Goal: Information Seeking & Learning: Find contact information

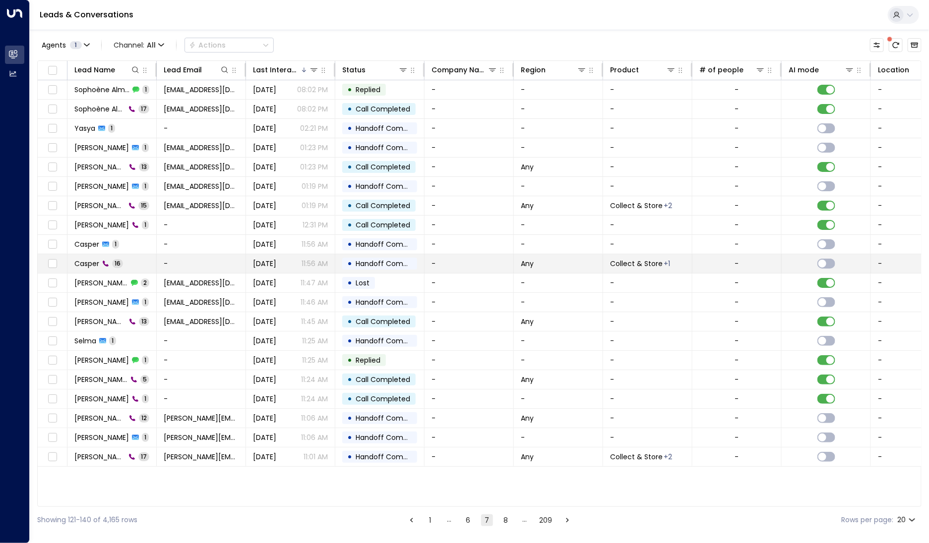
drag, startPoint x: 189, startPoint y: 346, endPoint x: 133, endPoint y: 268, distance: 95.6
click at [133, 268] on tbody "Sophoène Almastris 1 [EMAIL_ADDRESS][DOMAIN_NAME][DATE] 08:02 PM • Replied - - …" at bounding box center [588, 273] width 1101 height 387
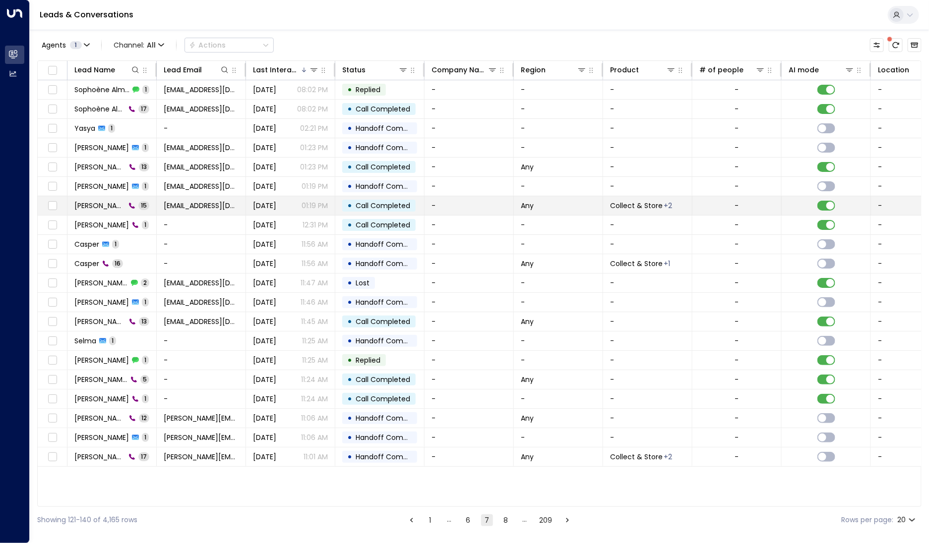
click at [129, 203] on icon at bounding box center [132, 206] width 6 height 6
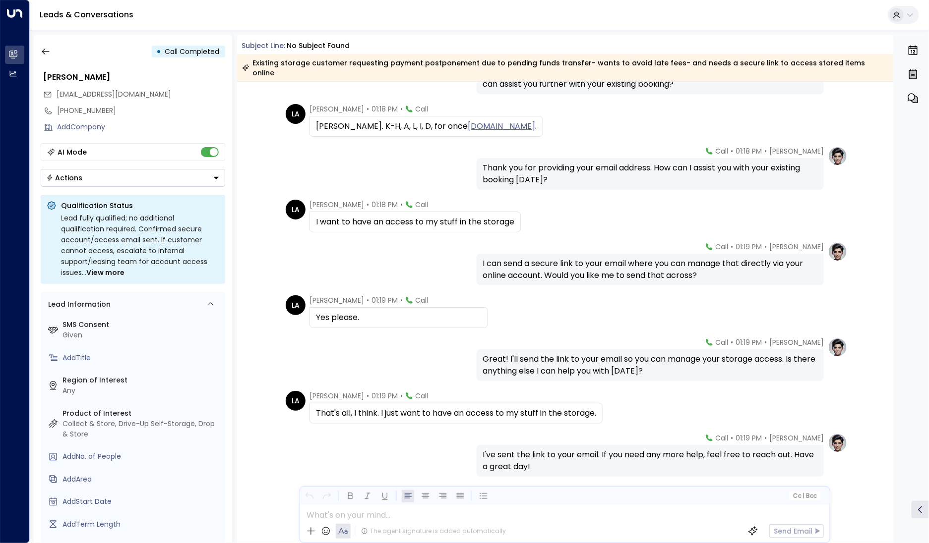
scroll to position [361, 0]
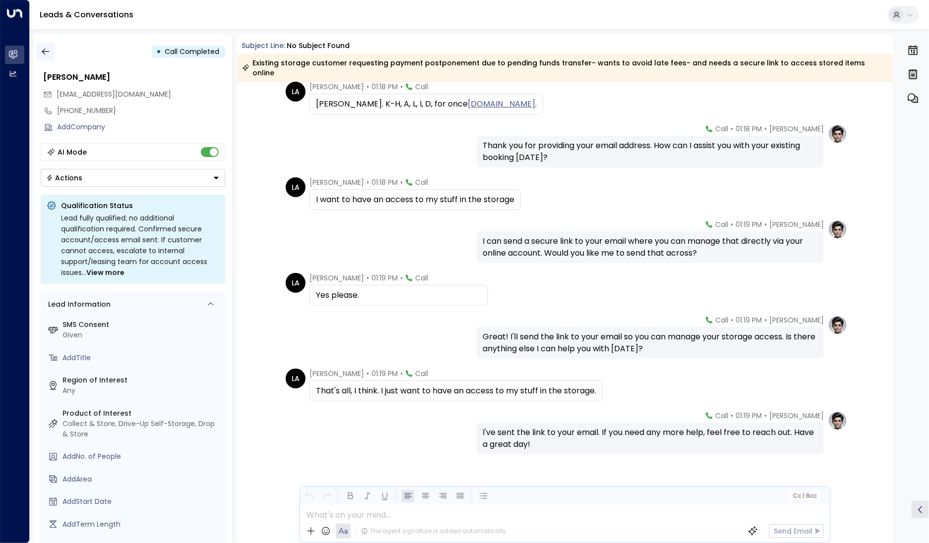
click at [41, 48] on icon "button" at bounding box center [46, 52] width 10 height 10
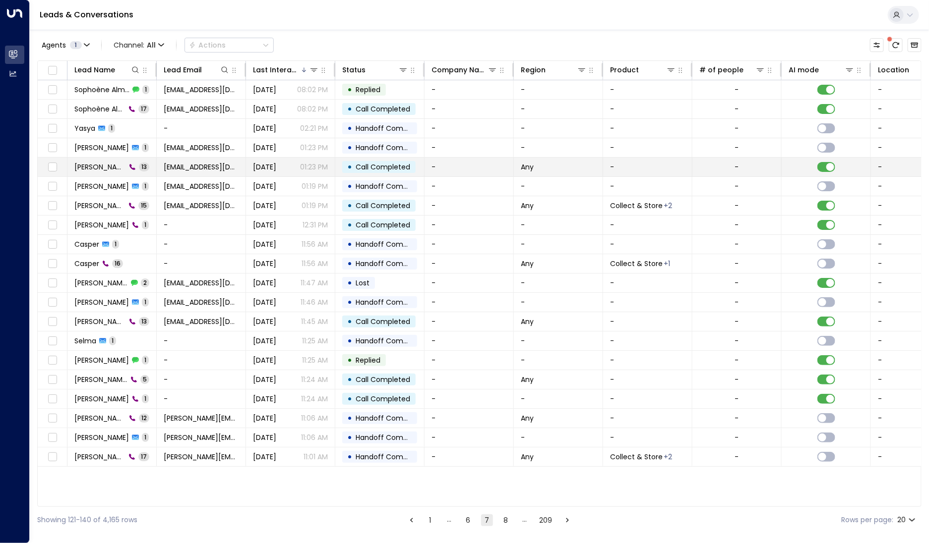
click at [103, 161] on td "[PERSON_NAME] 13" at bounding box center [111, 167] width 89 height 19
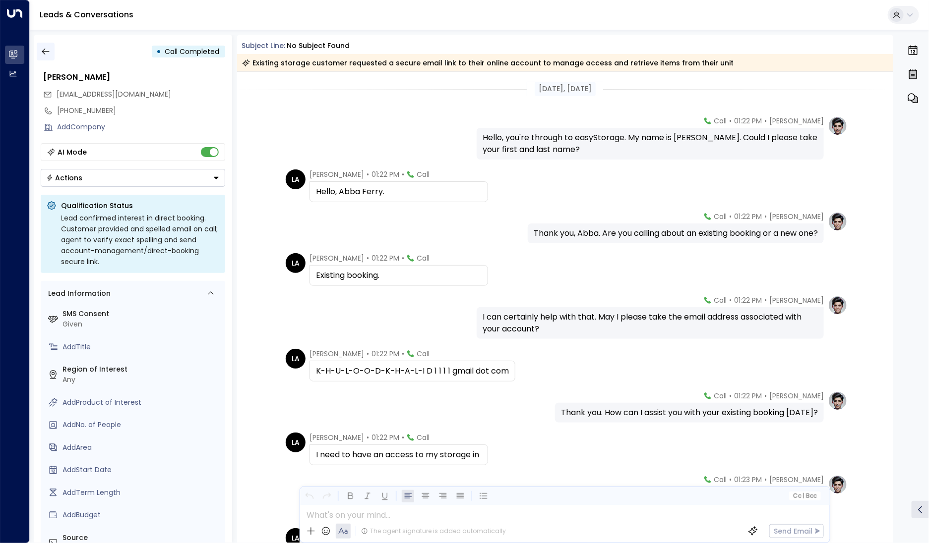
click at [44, 45] on button "button" at bounding box center [46, 52] width 18 height 18
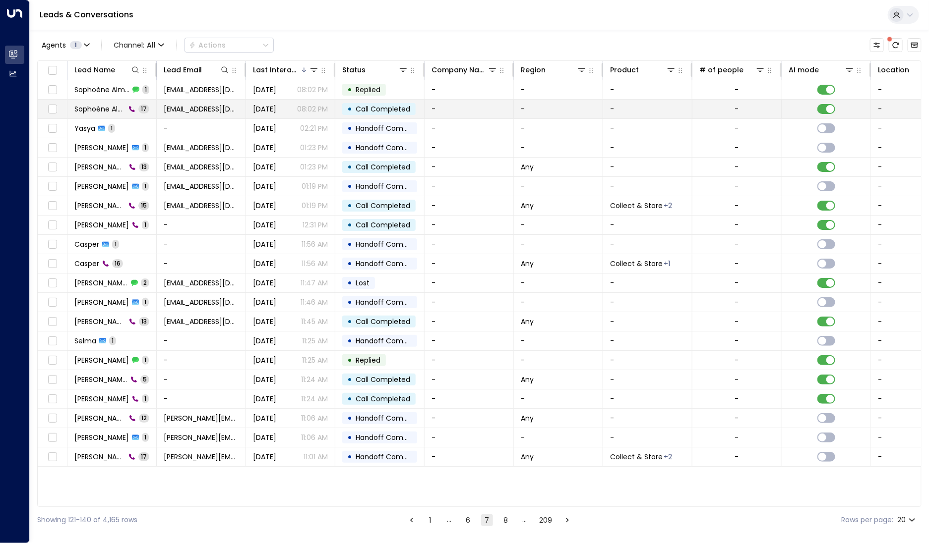
click at [108, 114] on span "Sophoène Almastris" at bounding box center [99, 109] width 51 height 10
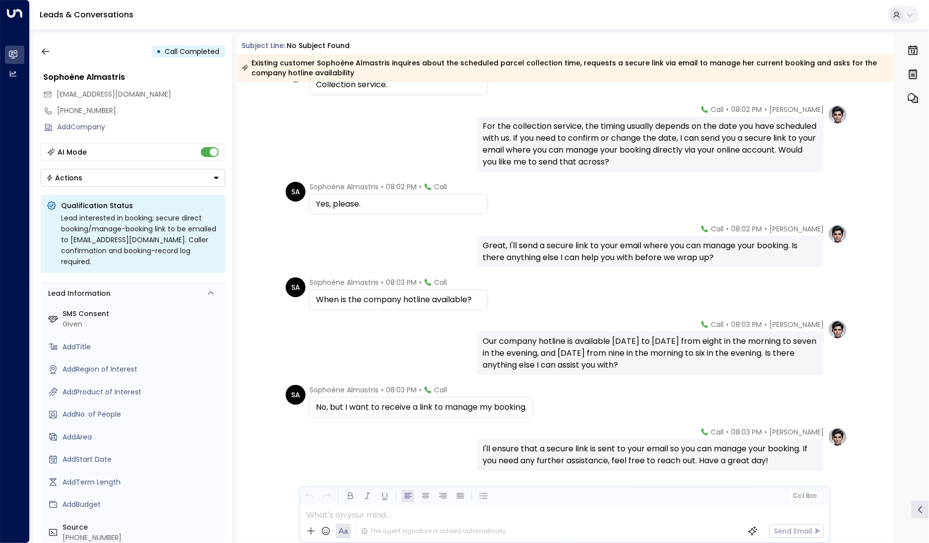
scroll to position [514, 0]
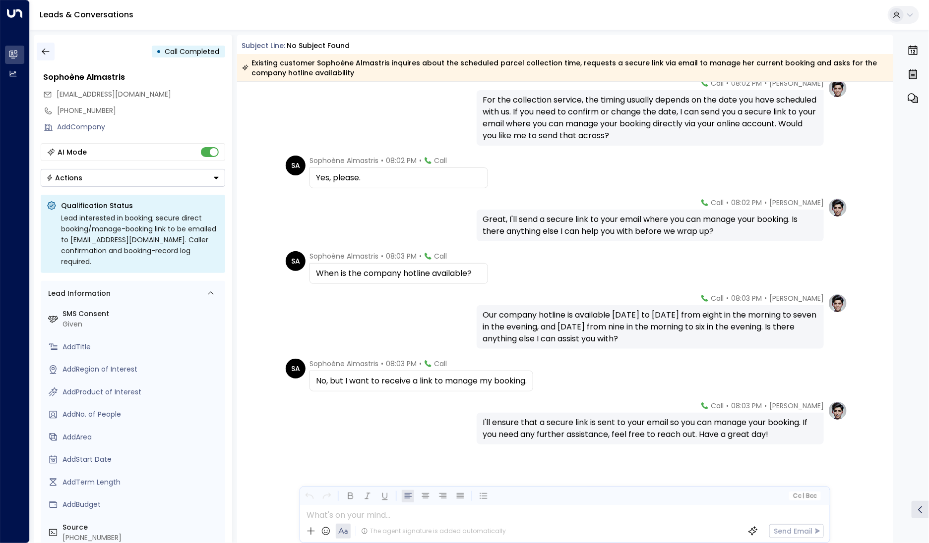
click at [45, 52] on icon "button" at bounding box center [46, 52] width 10 height 10
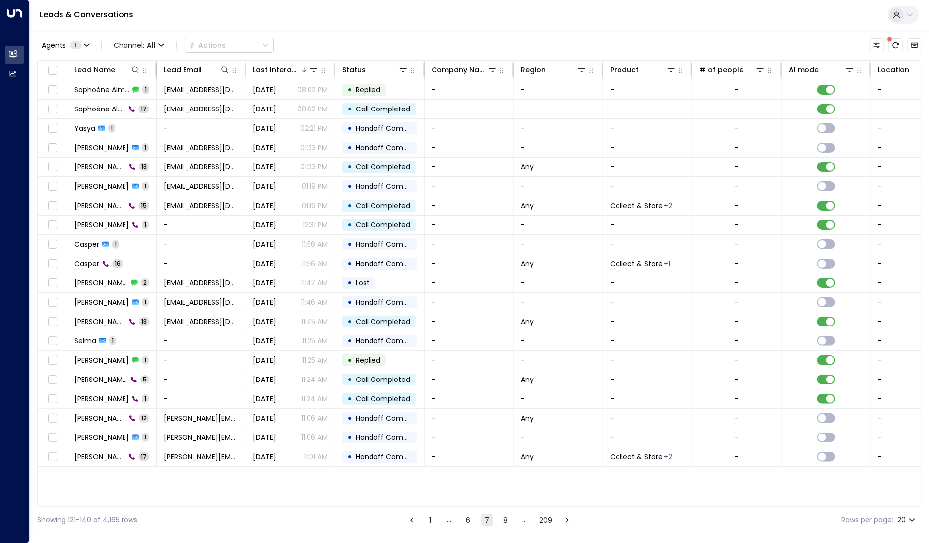
click at [471, 526] on button "6" at bounding box center [468, 521] width 12 height 12
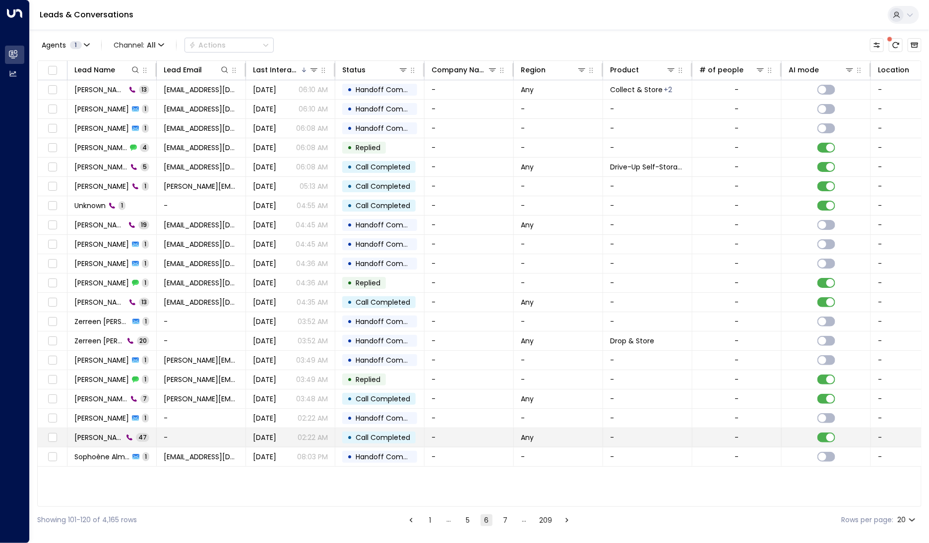
click at [102, 433] on span "[PERSON_NAME]" at bounding box center [98, 438] width 49 height 10
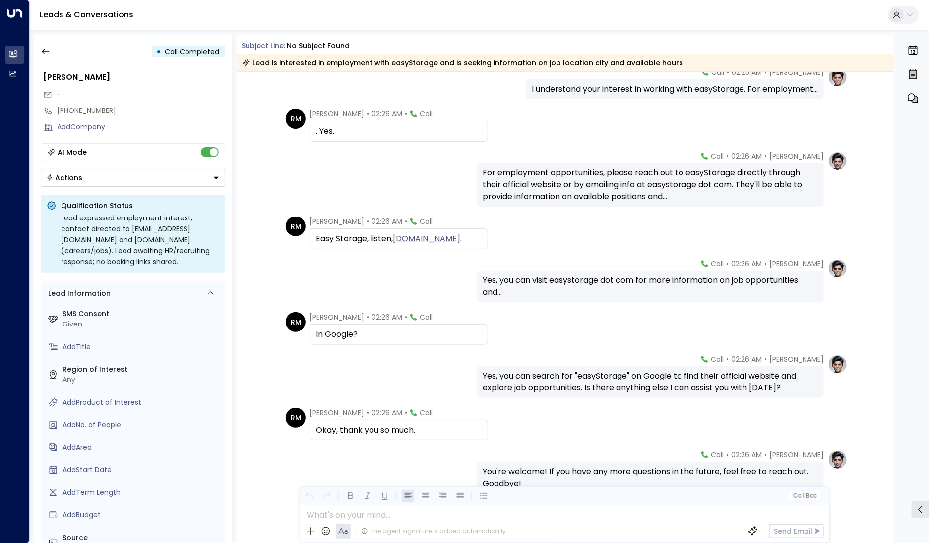
scroll to position [1895, 0]
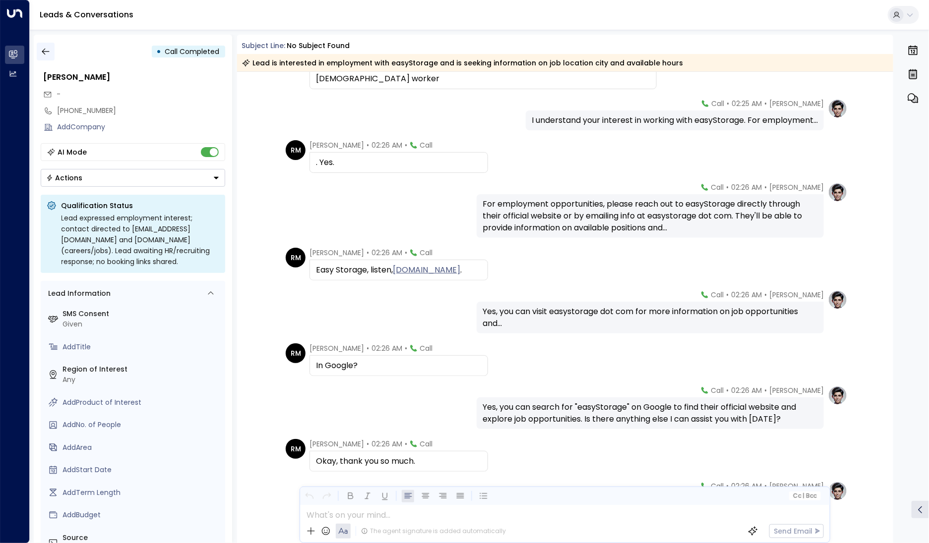
click at [43, 53] on icon "button" at bounding box center [46, 52] width 10 height 10
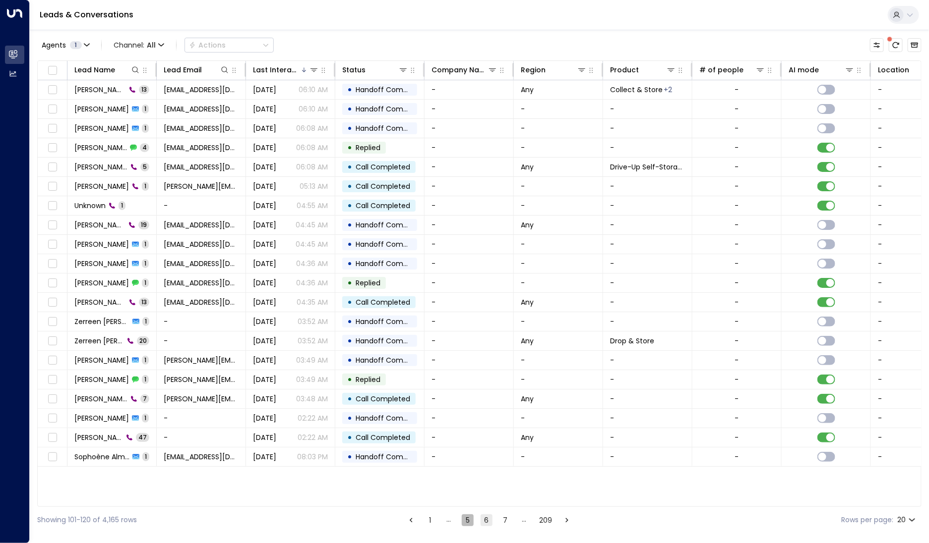
click at [472, 519] on button "5" at bounding box center [468, 521] width 12 height 12
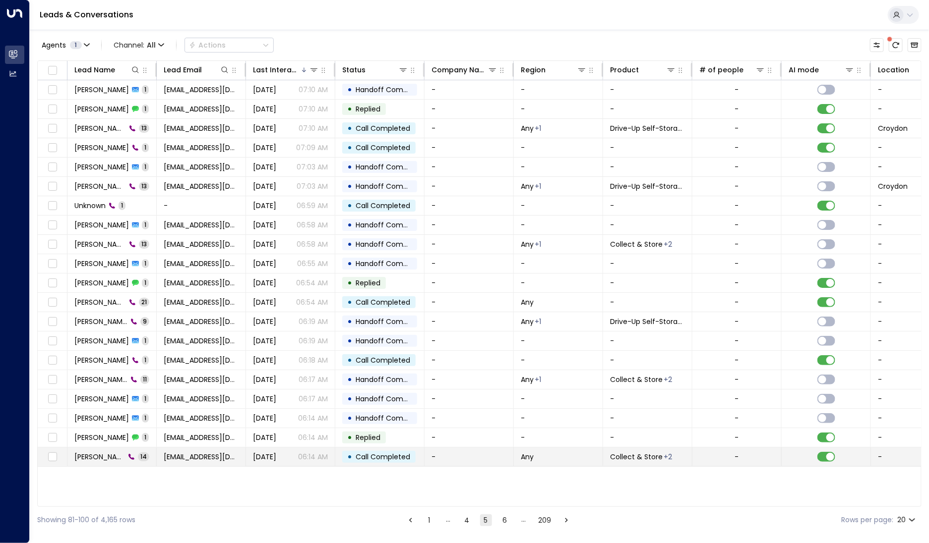
click at [112, 448] on td "[PERSON_NAME] 14" at bounding box center [111, 457] width 89 height 19
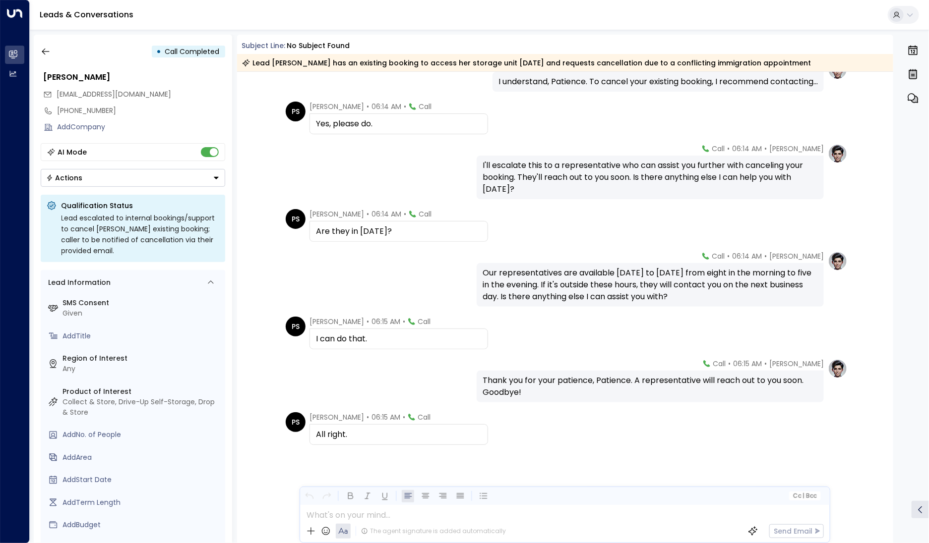
scroll to position [367, 0]
click at [54, 59] on div "• Call Completed" at bounding box center [133, 52] width 184 height 18
click at [48, 53] on icon "button" at bounding box center [46, 52] width 10 height 10
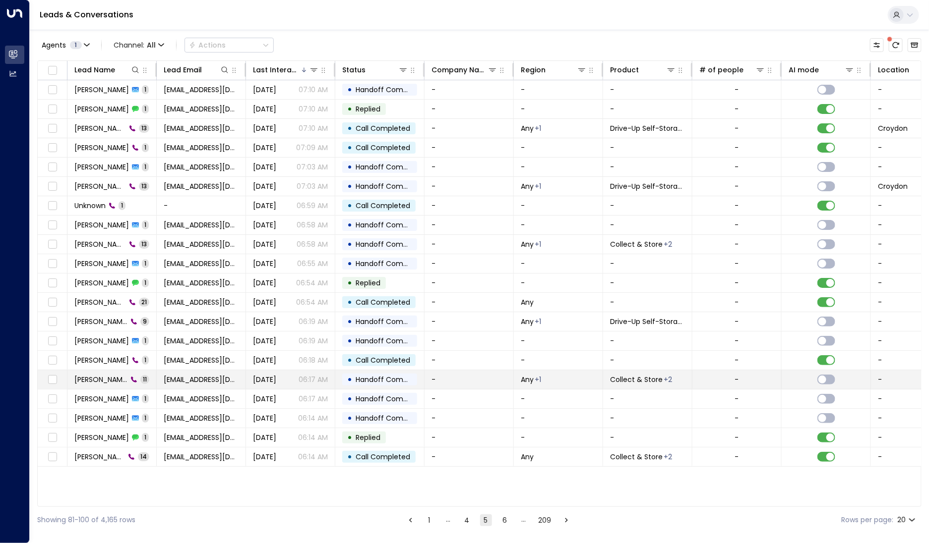
click at [107, 375] on span "[PERSON_NAME]" at bounding box center [100, 380] width 53 height 10
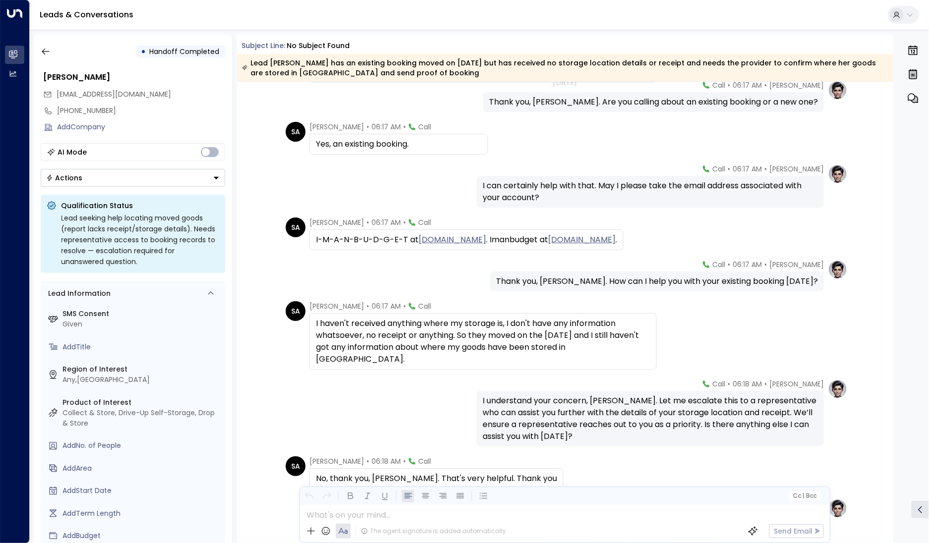
scroll to position [227, 0]
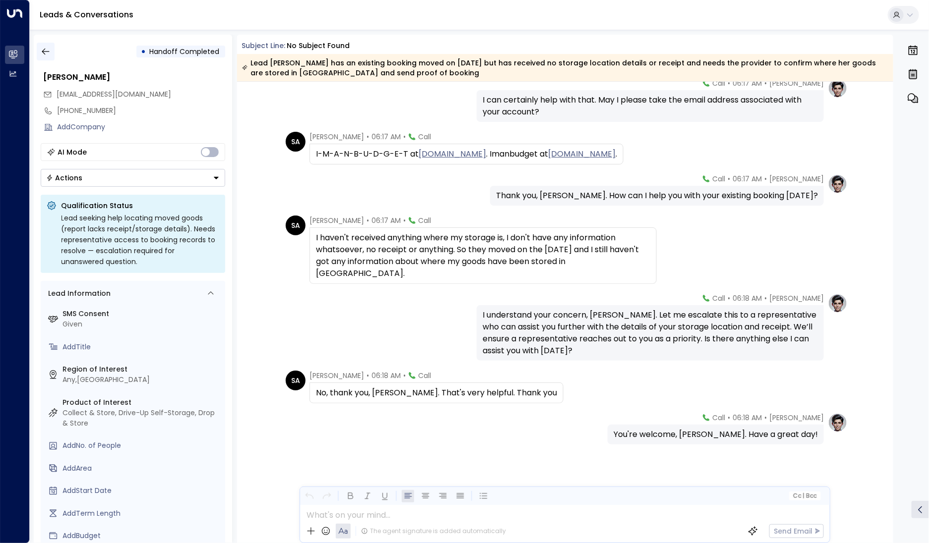
click at [40, 53] on button "button" at bounding box center [46, 52] width 18 height 18
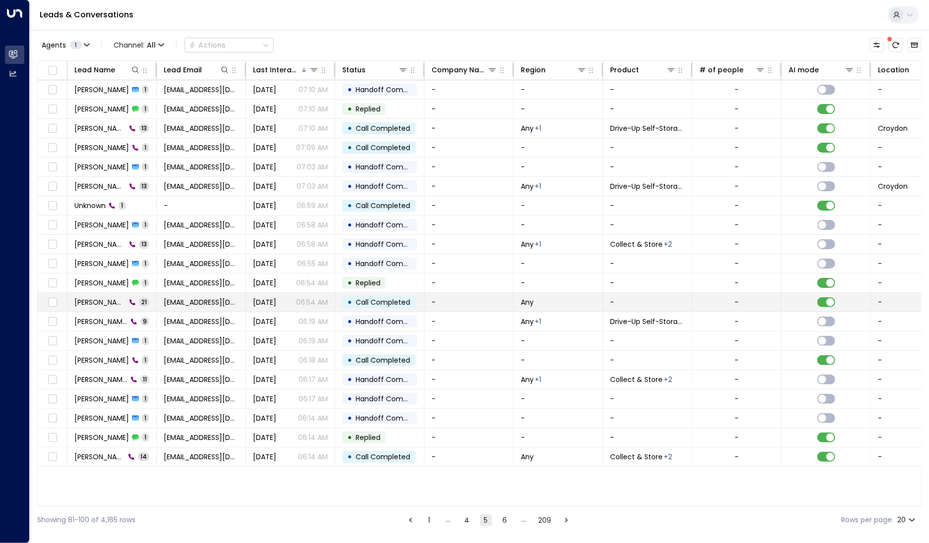
click at [106, 306] on td "[PERSON_NAME] 21" at bounding box center [111, 302] width 89 height 19
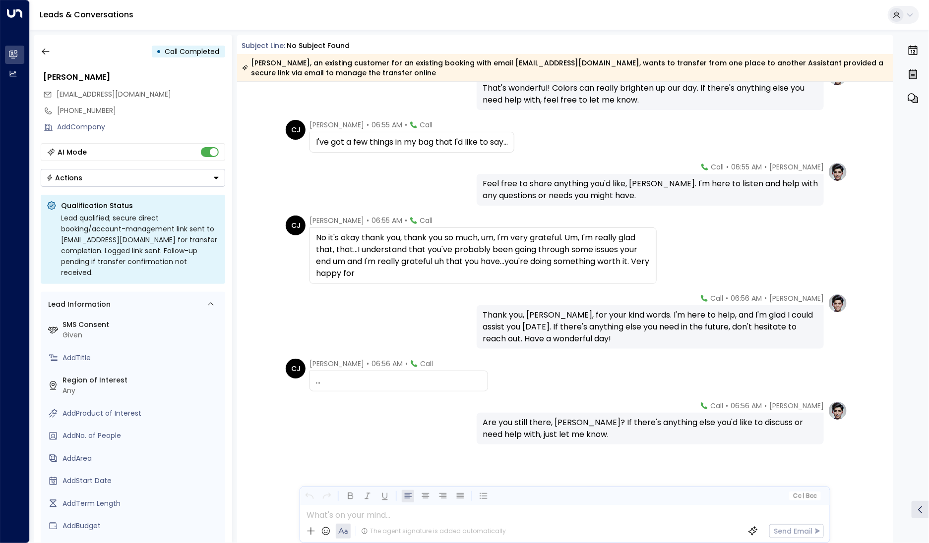
scroll to position [705, 0]
click at [46, 53] on icon "button" at bounding box center [46, 52] width 10 height 10
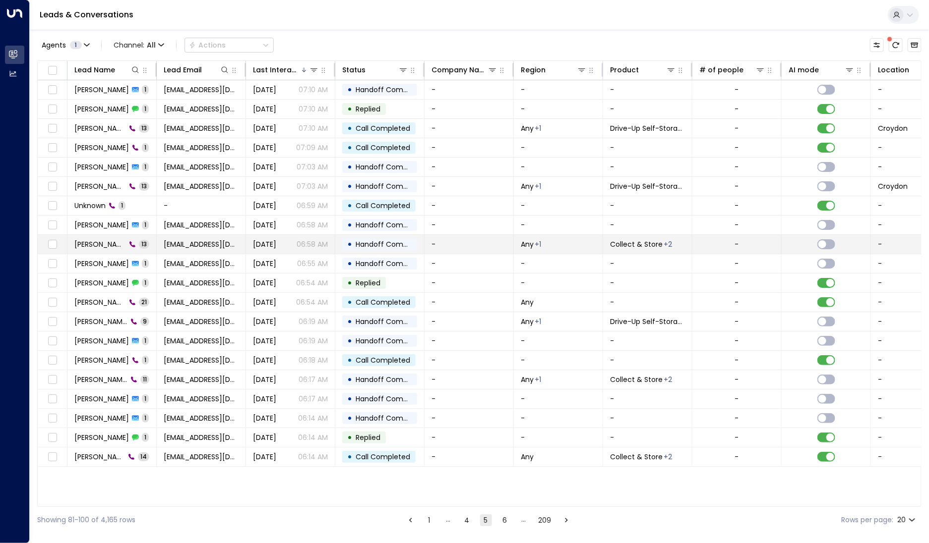
click at [115, 244] on span "[PERSON_NAME]" at bounding box center [100, 244] width 52 height 10
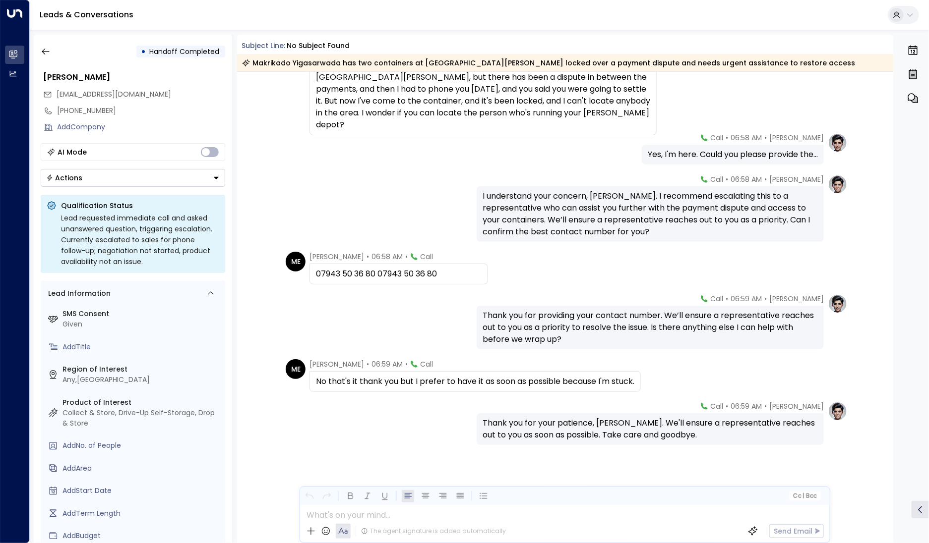
scroll to position [337, 0]
click at [45, 54] on icon "button" at bounding box center [45, 52] width 7 height 6
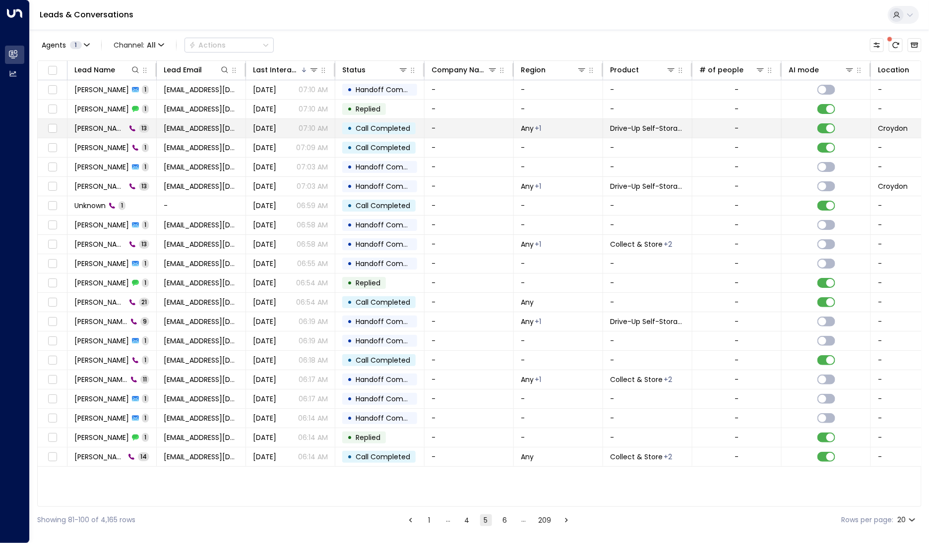
click at [102, 132] on span "[PERSON_NAME]" at bounding box center [100, 128] width 52 height 10
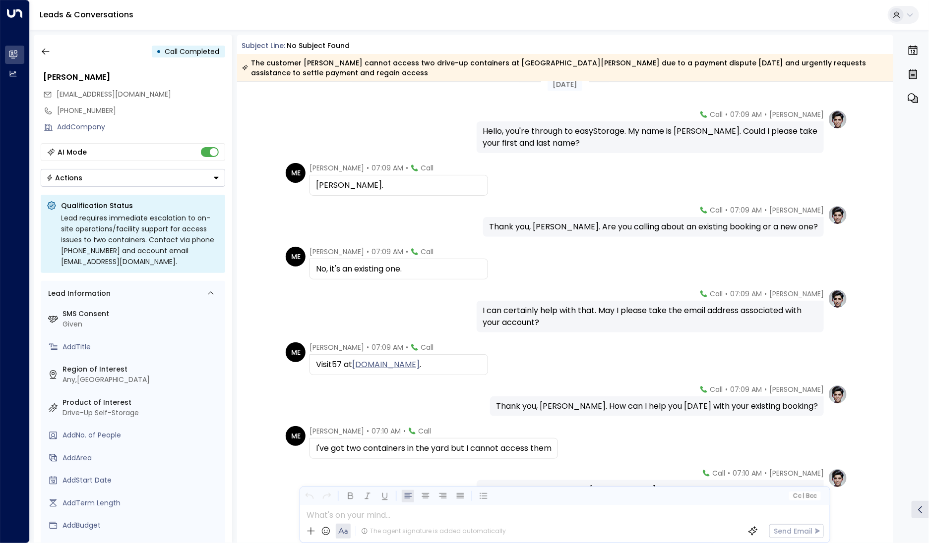
scroll to position [311, 0]
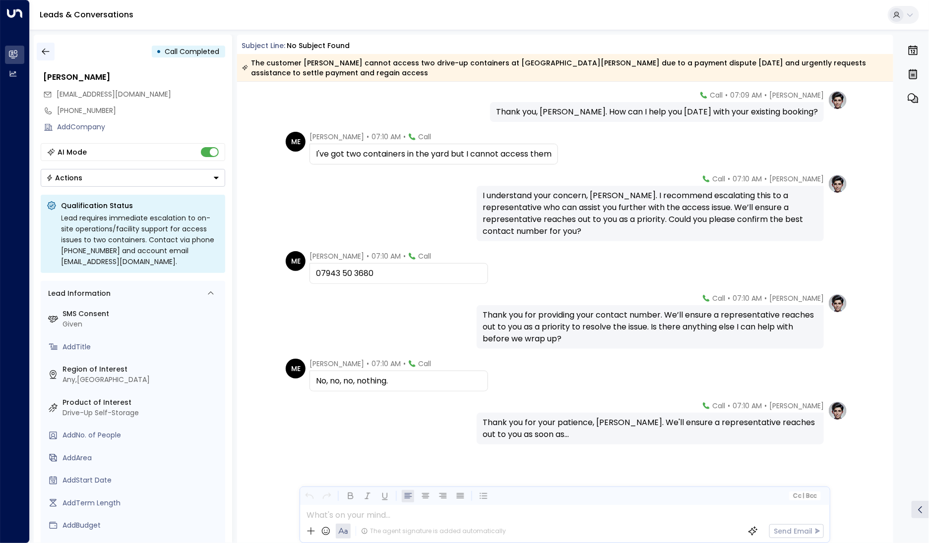
click at [49, 49] on icon "button" at bounding box center [46, 52] width 10 height 10
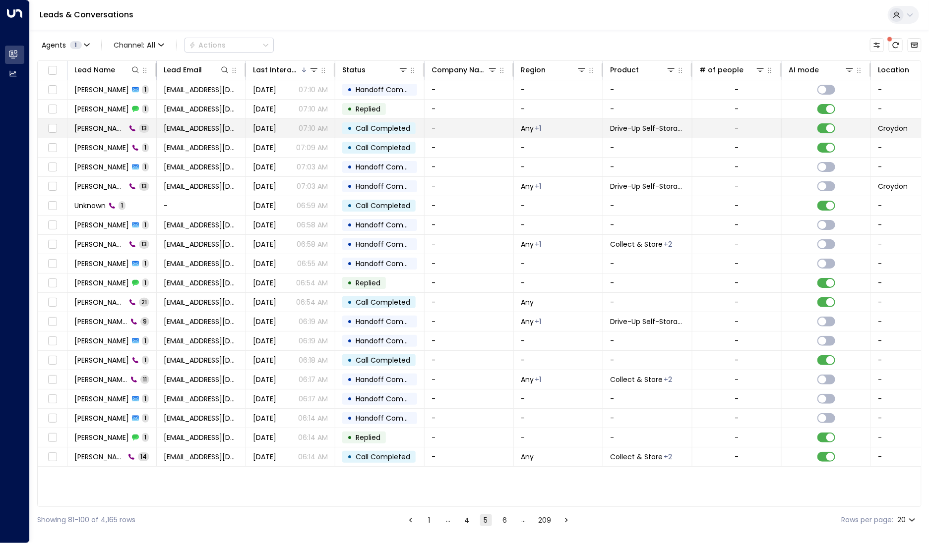
click at [95, 131] on span "[PERSON_NAME]" at bounding box center [100, 128] width 52 height 10
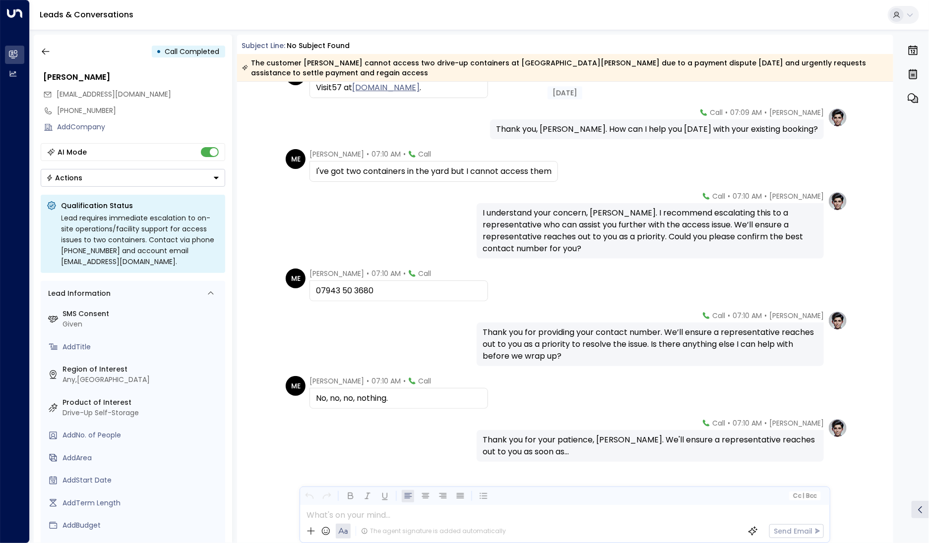
scroll to position [311, 0]
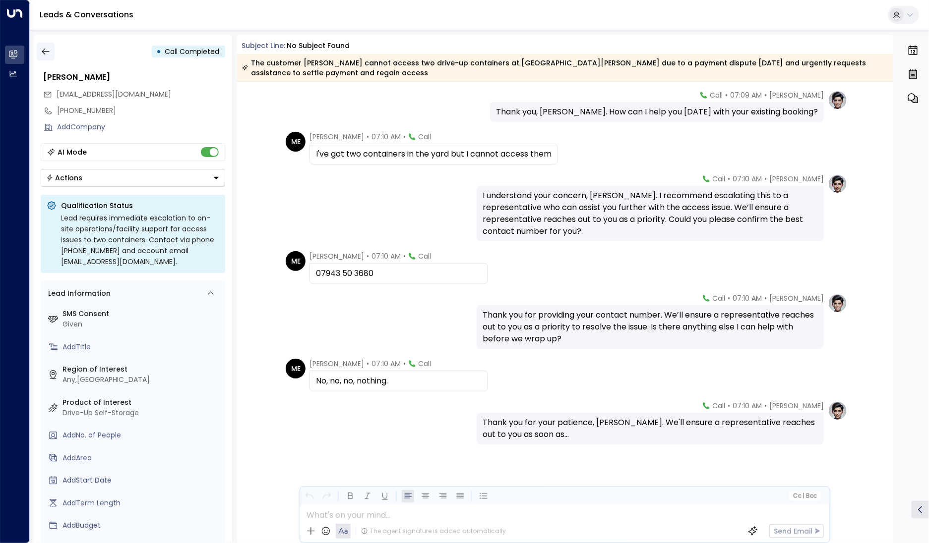
click at [44, 55] on icon "button" at bounding box center [46, 52] width 10 height 10
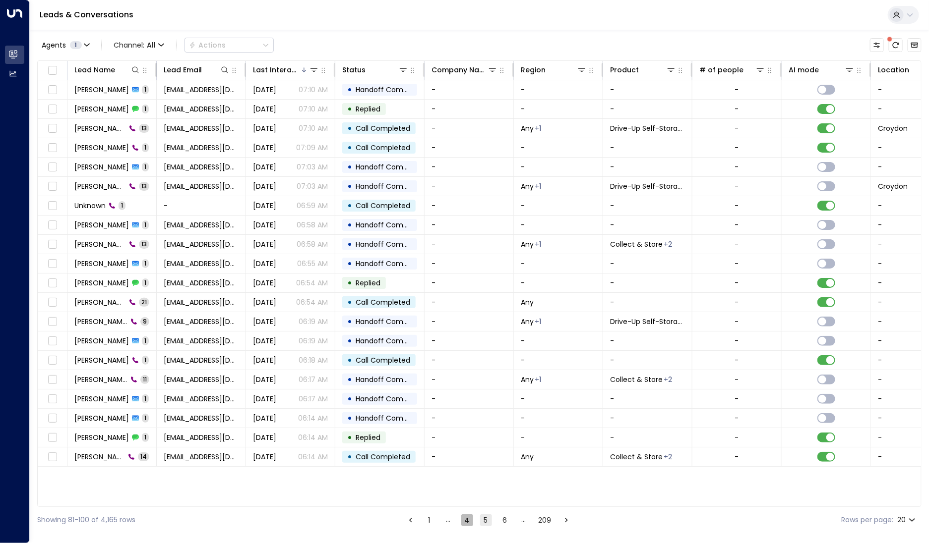
click at [467, 522] on button "4" at bounding box center [467, 521] width 12 height 12
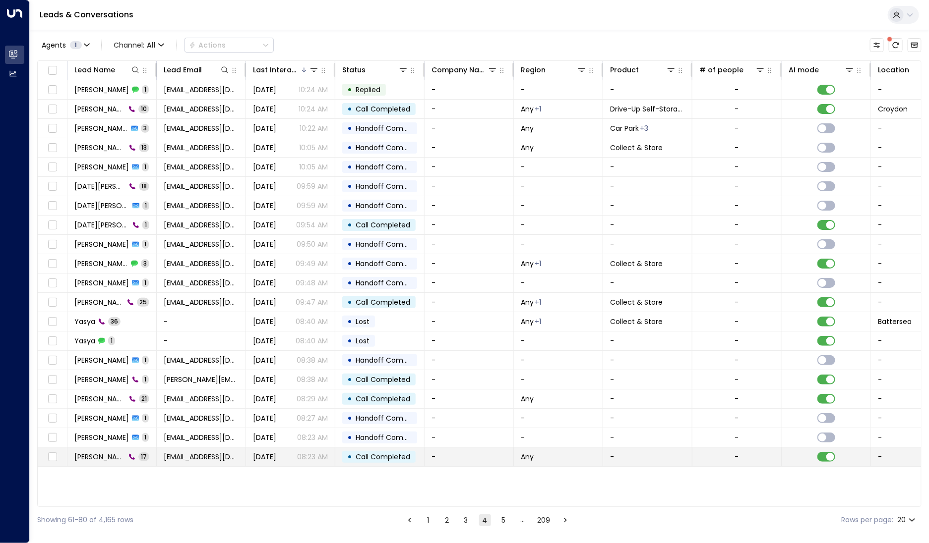
click at [119, 459] on span "[PERSON_NAME]" at bounding box center [99, 457] width 51 height 10
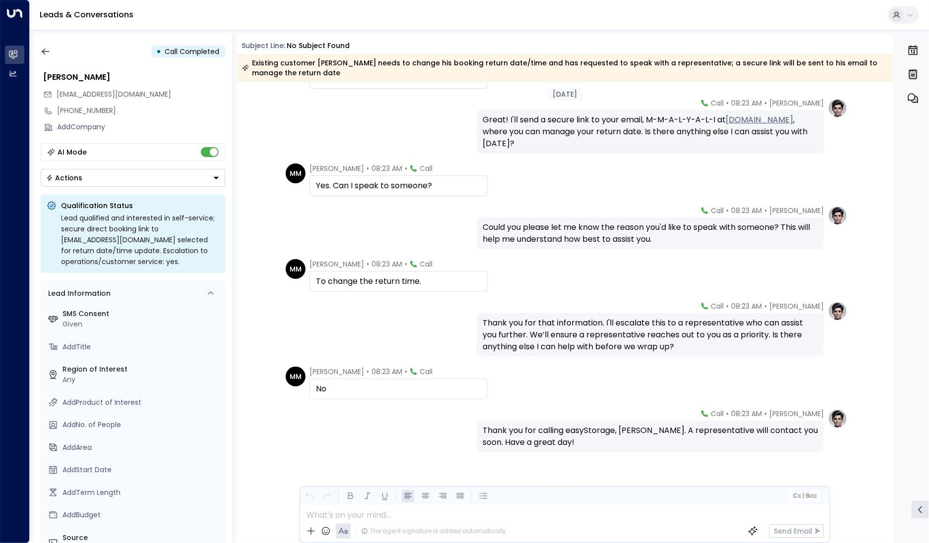
scroll to position [490, 0]
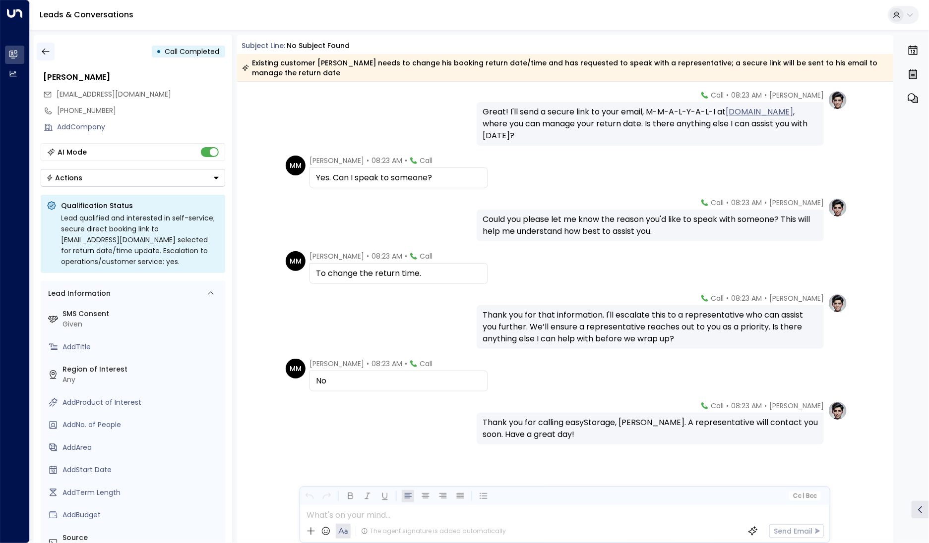
click at [41, 47] on icon "button" at bounding box center [46, 52] width 10 height 10
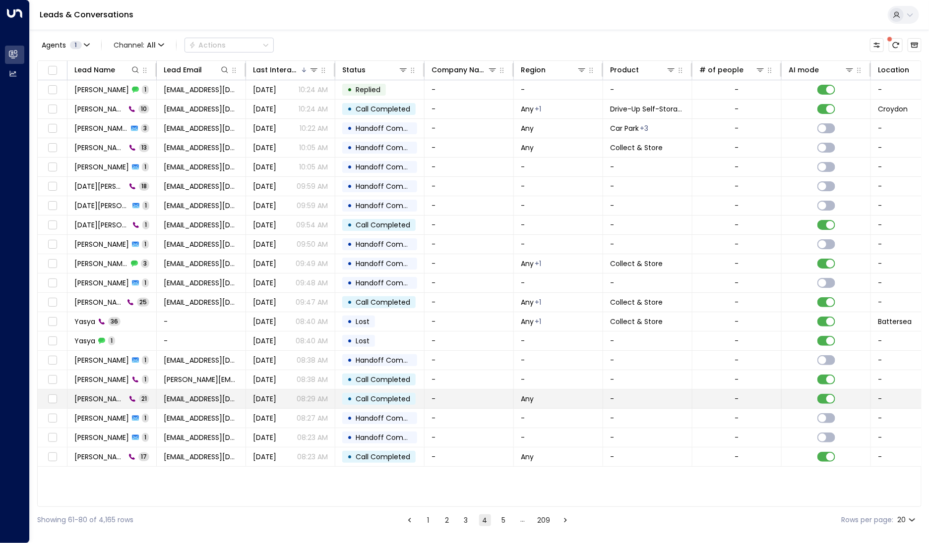
click at [114, 398] on span "[PERSON_NAME]" at bounding box center [100, 399] width 52 height 10
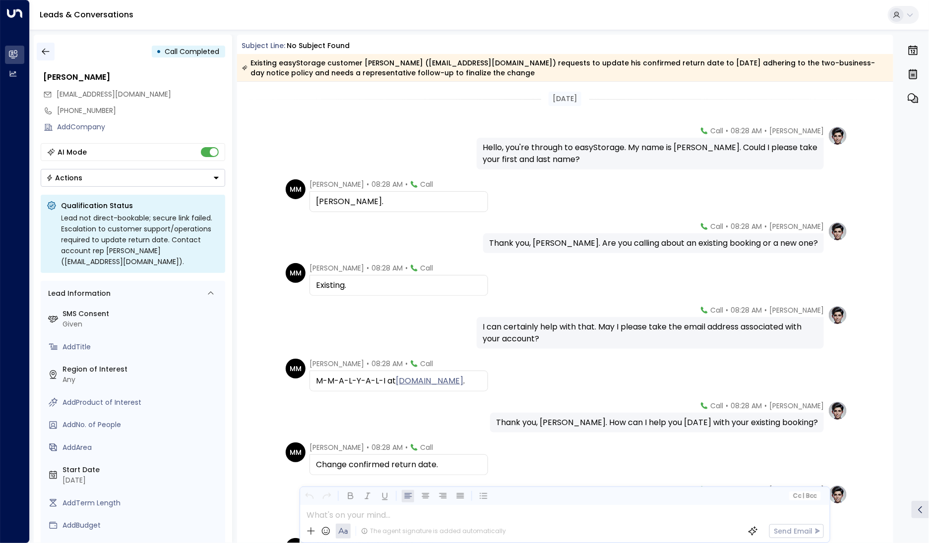
click at [54, 54] on button "button" at bounding box center [46, 52] width 18 height 18
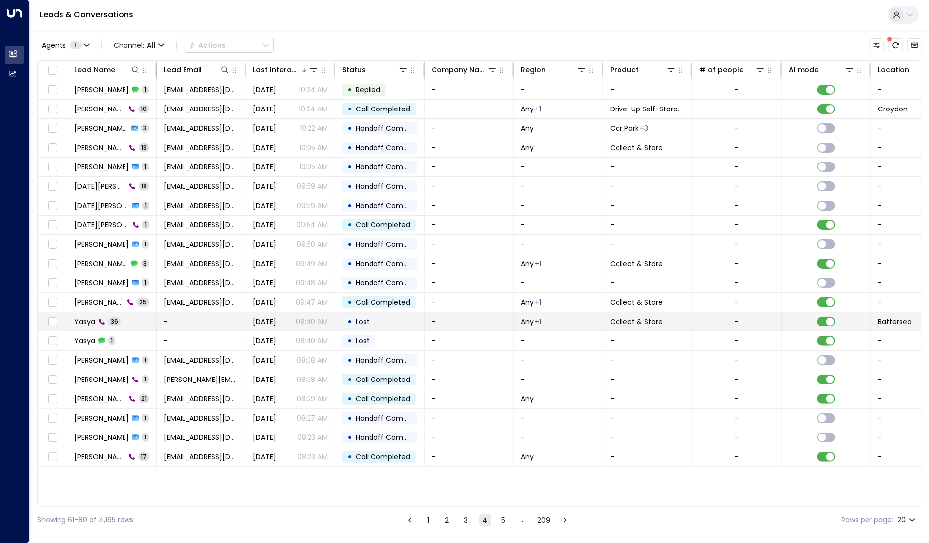
click at [94, 319] on span "Yasya" at bounding box center [84, 322] width 21 height 10
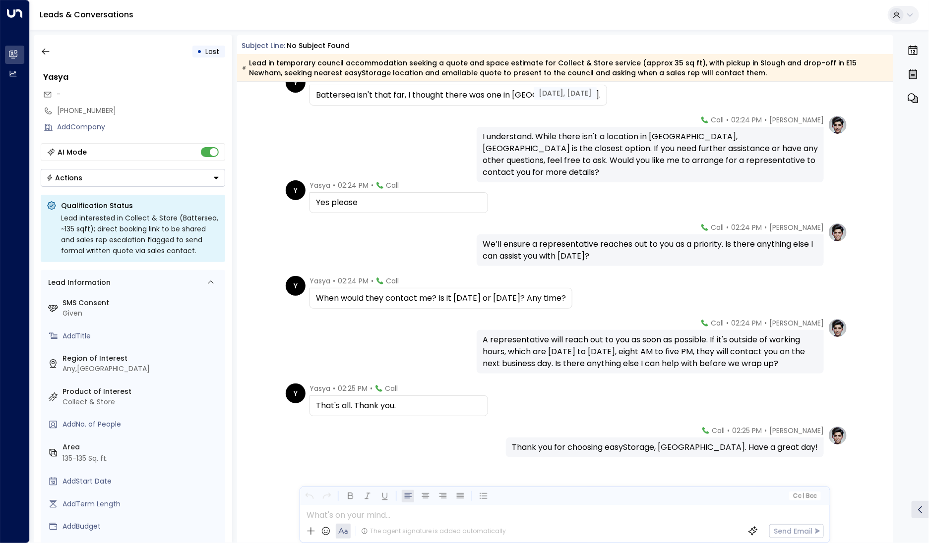
scroll to position [1572, 0]
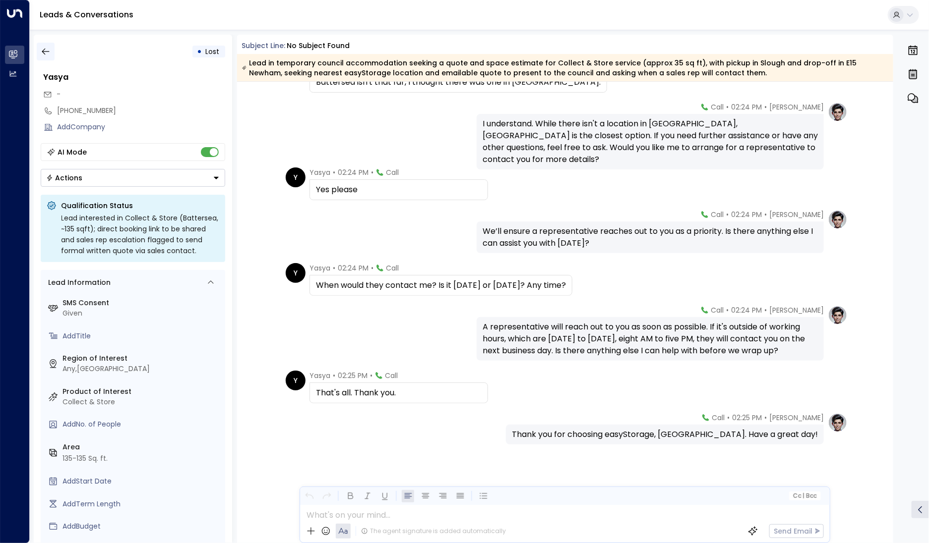
click at [42, 56] on icon "button" at bounding box center [46, 52] width 10 height 10
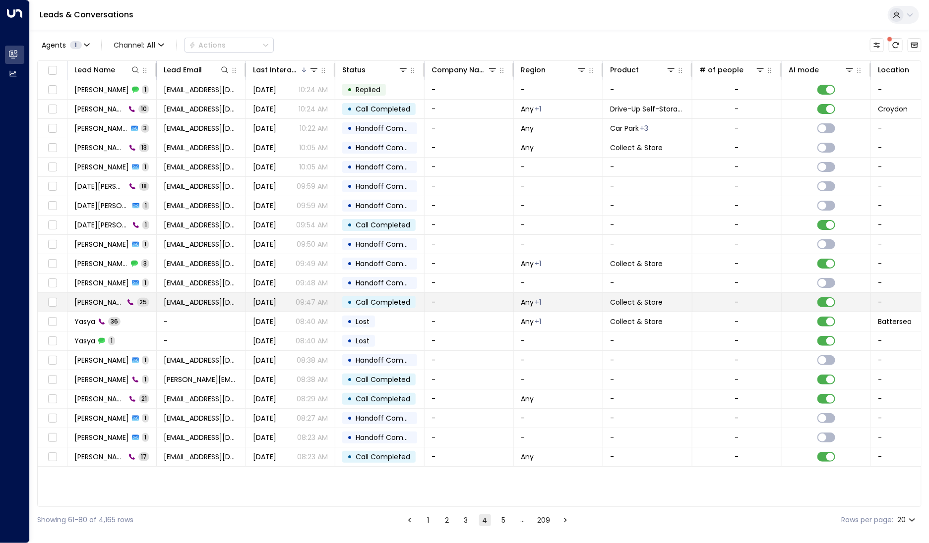
click at [90, 298] on span "[PERSON_NAME]" at bounding box center [99, 302] width 50 height 10
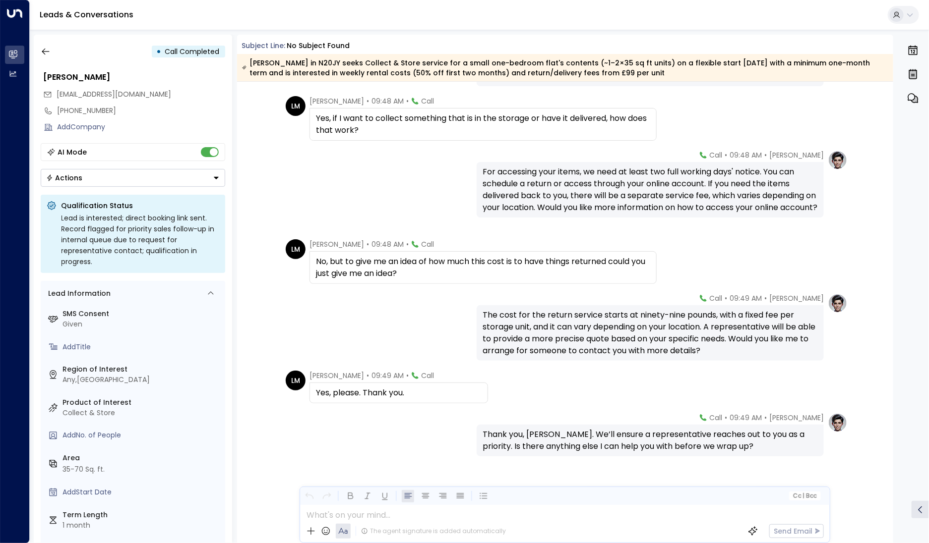
scroll to position [1048, 0]
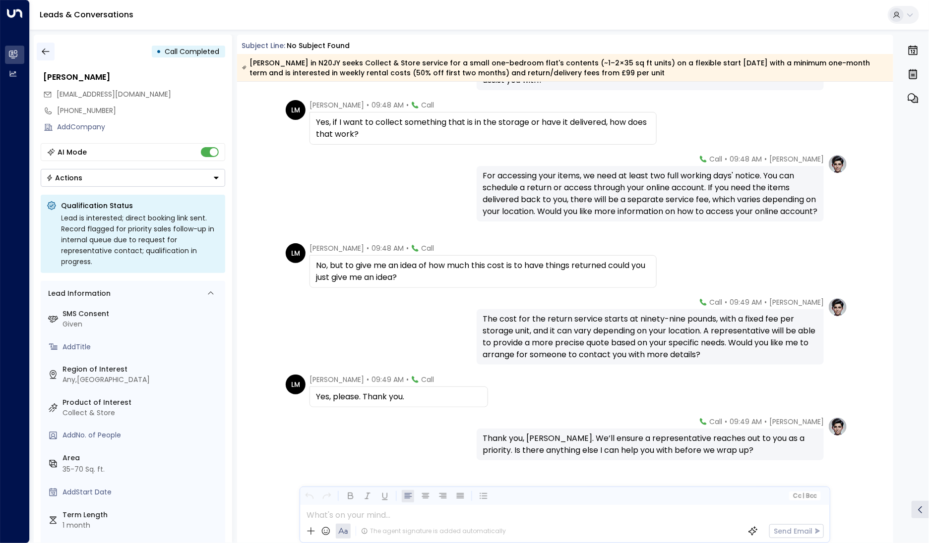
click at [45, 51] on icon "button" at bounding box center [46, 52] width 10 height 10
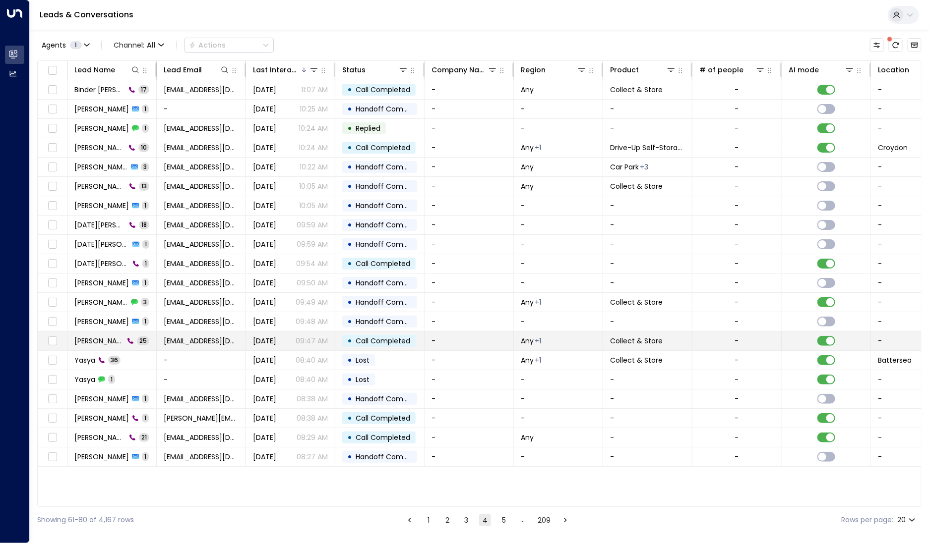
click at [111, 336] on span "[PERSON_NAME]" at bounding box center [99, 341] width 50 height 10
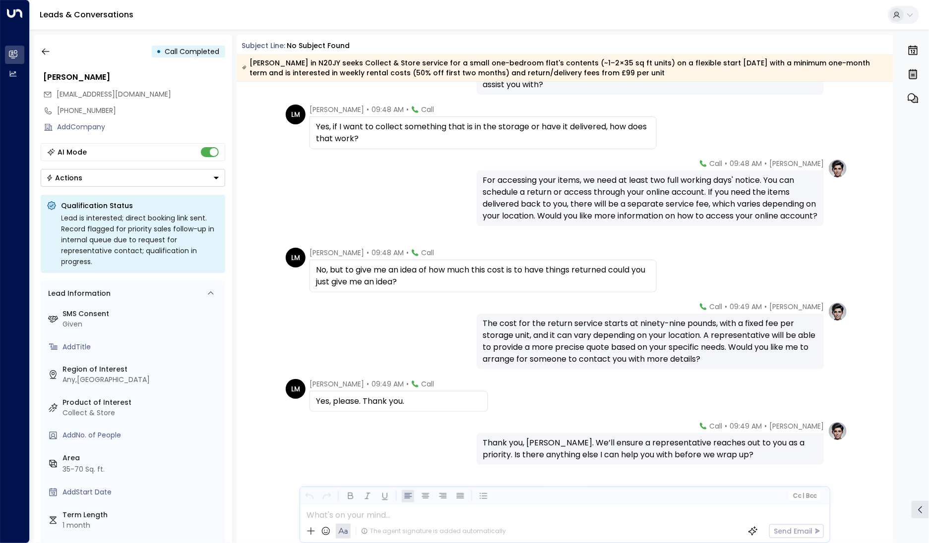
scroll to position [1063, 0]
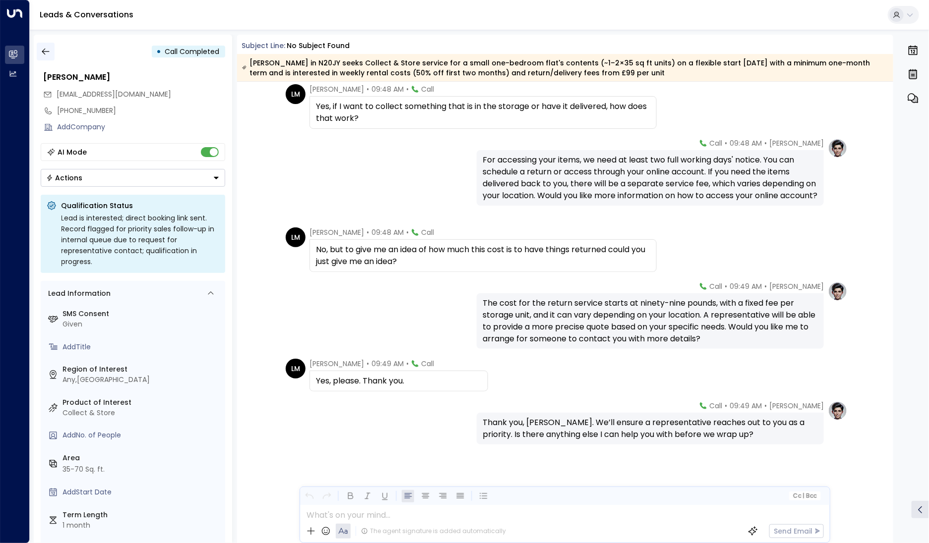
click at [47, 51] on icon "button" at bounding box center [46, 52] width 10 height 10
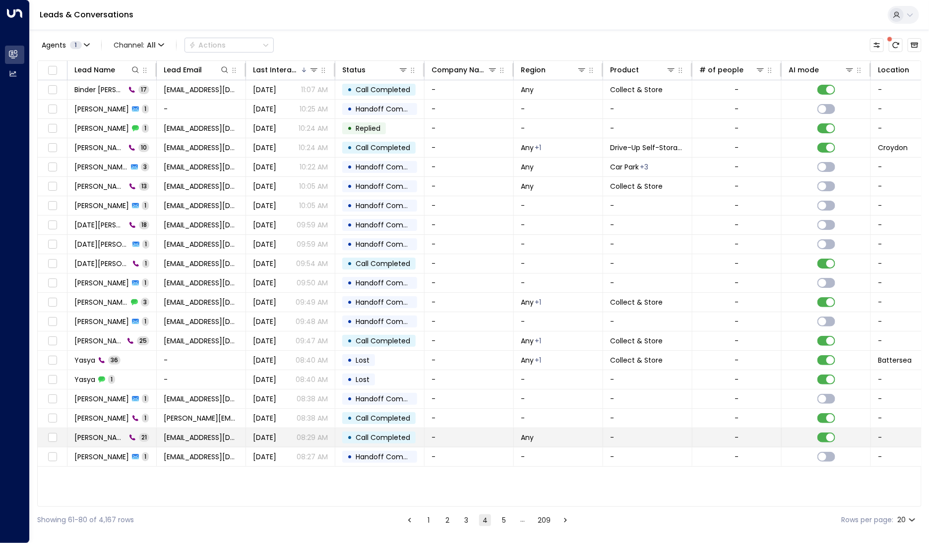
click at [104, 433] on span "[PERSON_NAME]" at bounding box center [100, 438] width 52 height 10
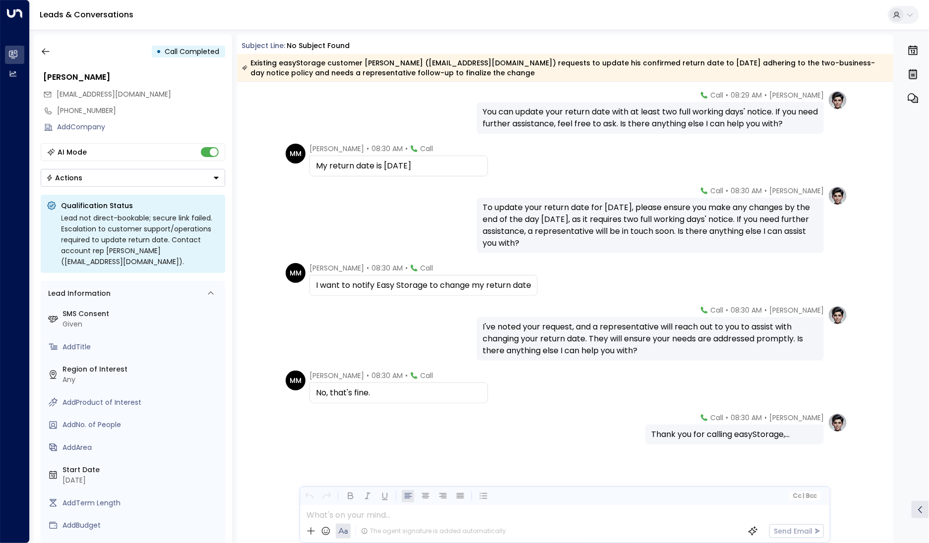
scroll to position [705, 0]
click at [51, 54] on button "button" at bounding box center [46, 52] width 18 height 18
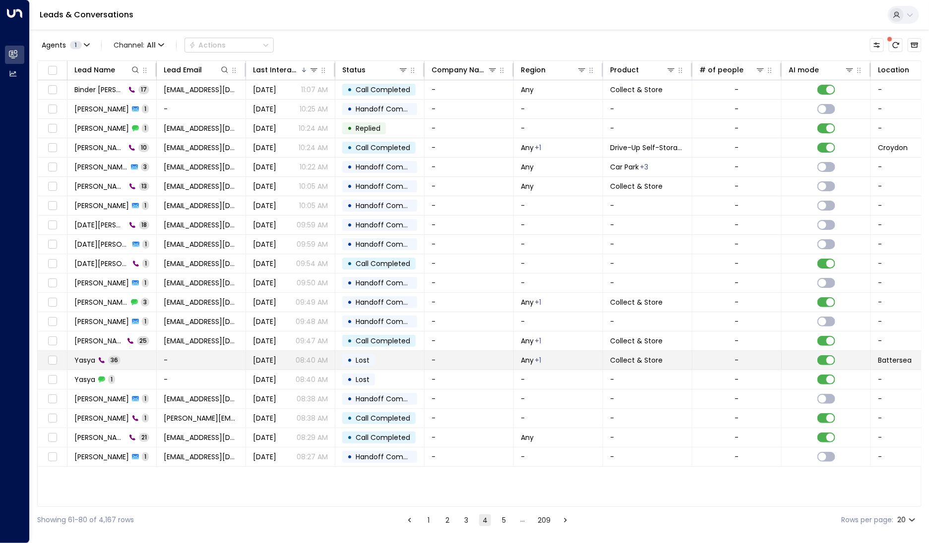
click at [102, 357] on icon at bounding box center [101, 360] width 7 height 7
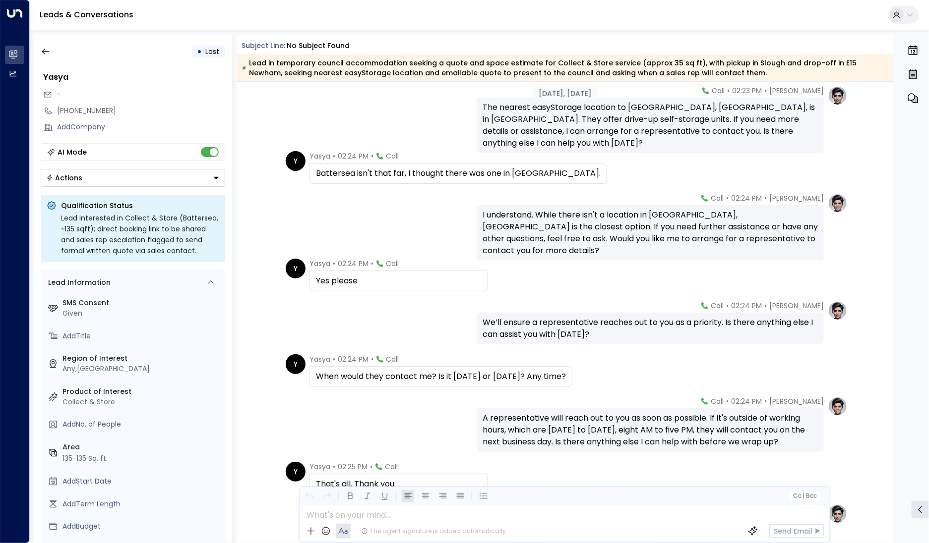
scroll to position [1572, 0]
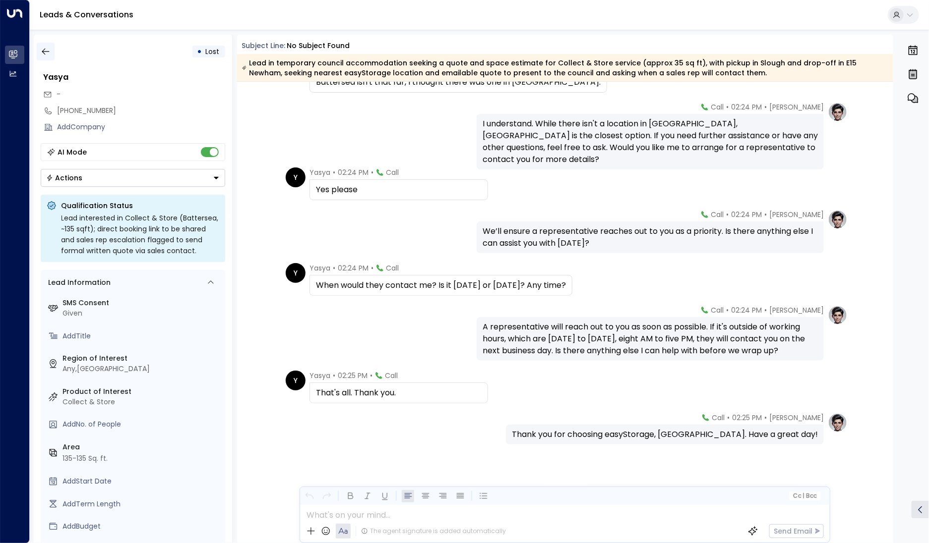
click at [47, 49] on icon "button" at bounding box center [46, 52] width 10 height 10
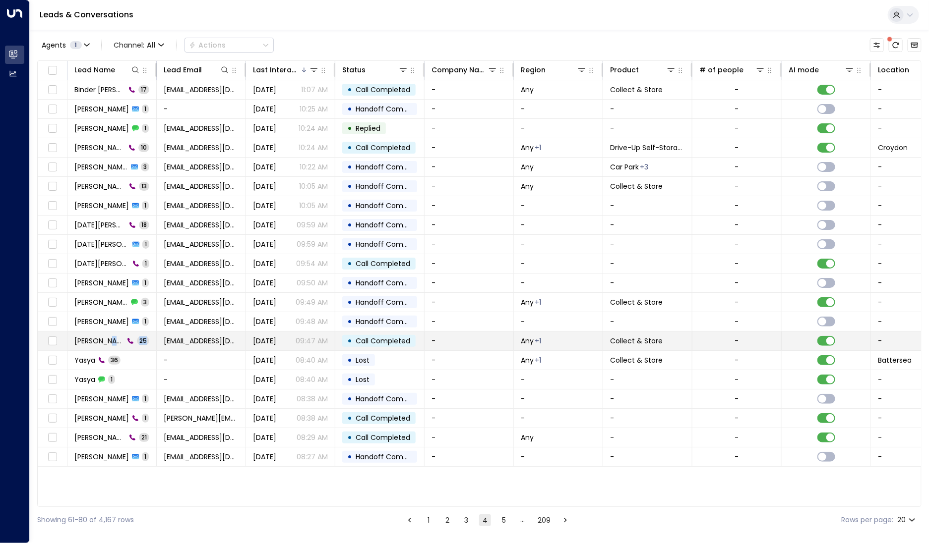
click at [103, 334] on td "[PERSON_NAME] 25" at bounding box center [111, 341] width 89 height 19
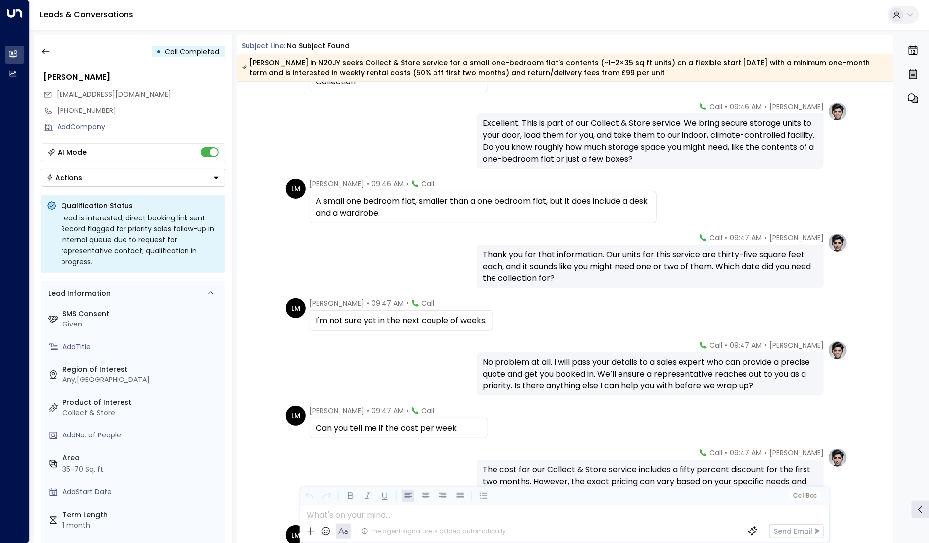
scroll to position [599, 0]
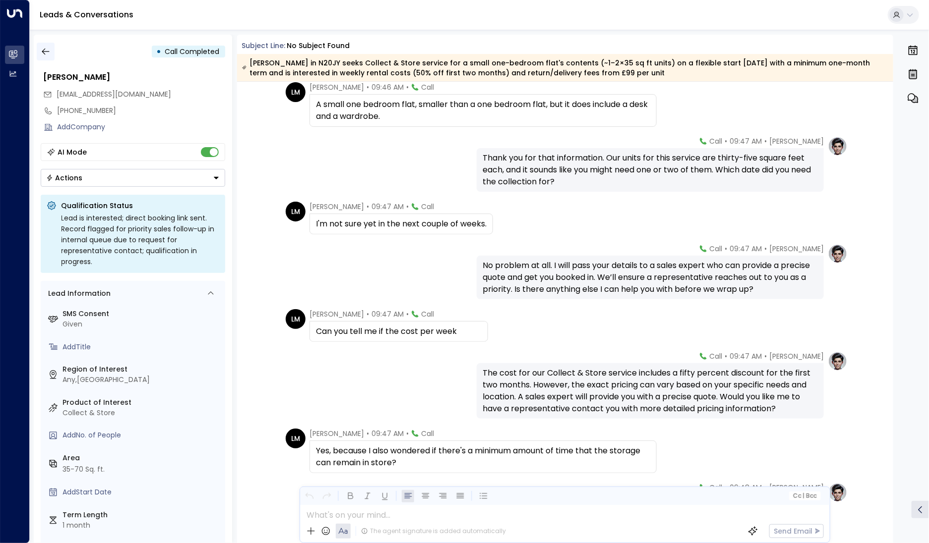
click at [45, 52] on icon "button" at bounding box center [45, 52] width 7 height 6
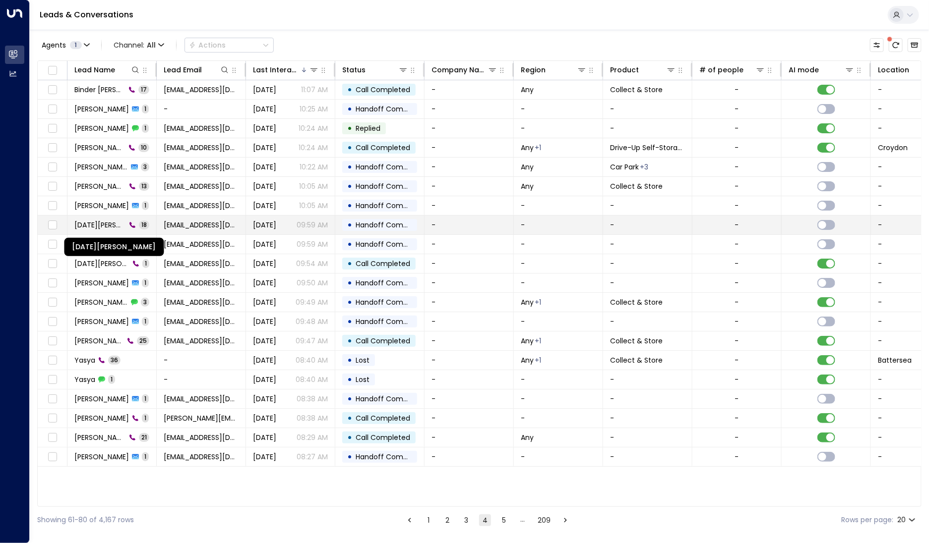
click at [99, 226] on span "[DATE][PERSON_NAME]" at bounding box center [100, 225] width 52 height 10
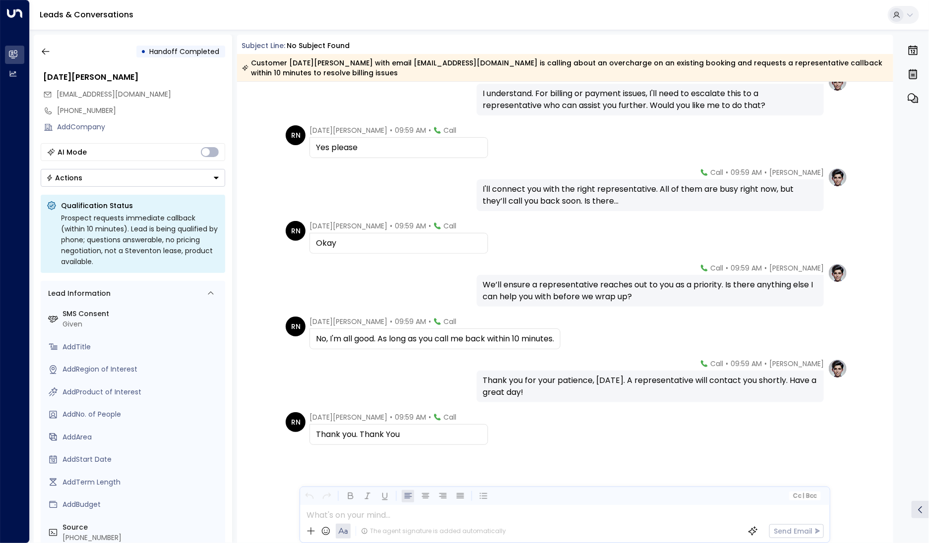
scroll to position [497, 0]
click at [45, 53] on icon "button" at bounding box center [46, 52] width 10 height 10
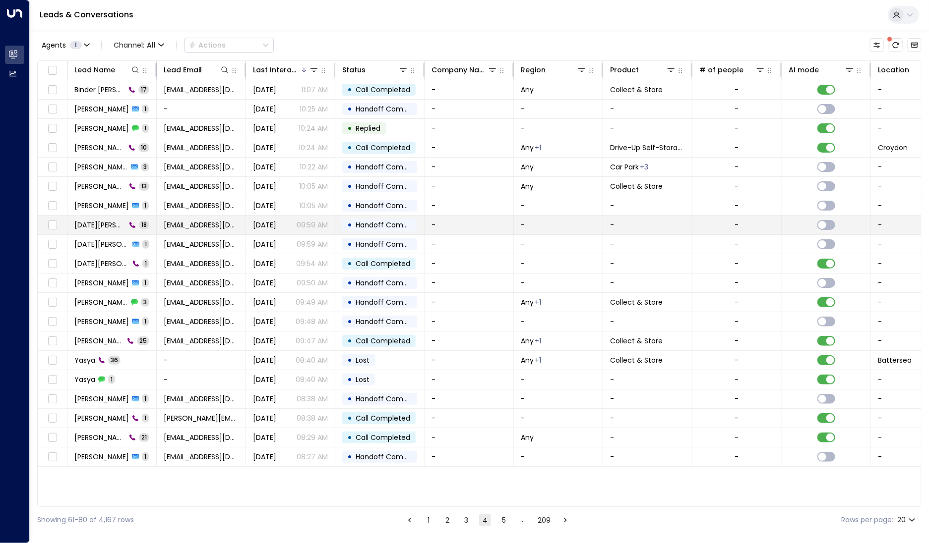
click at [101, 218] on td "[DATE][PERSON_NAME] 18" at bounding box center [111, 225] width 89 height 19
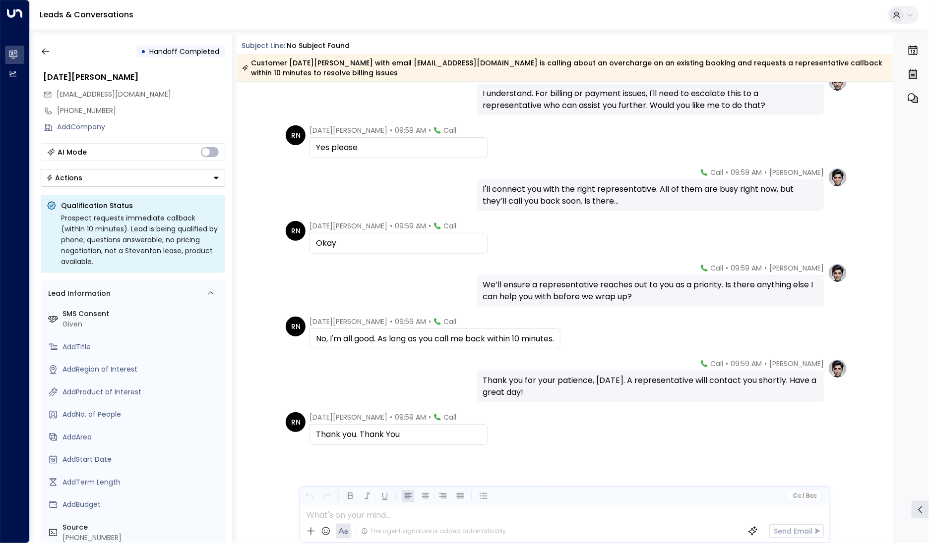
scroll to position [497, 0]
click at [55, 56] on div "• Handoff Completed" at bounding box center [133, 52] width 184 height 18
click at [50, 54] on icon "button" at bounding box center [46, 52] width 10 height 10
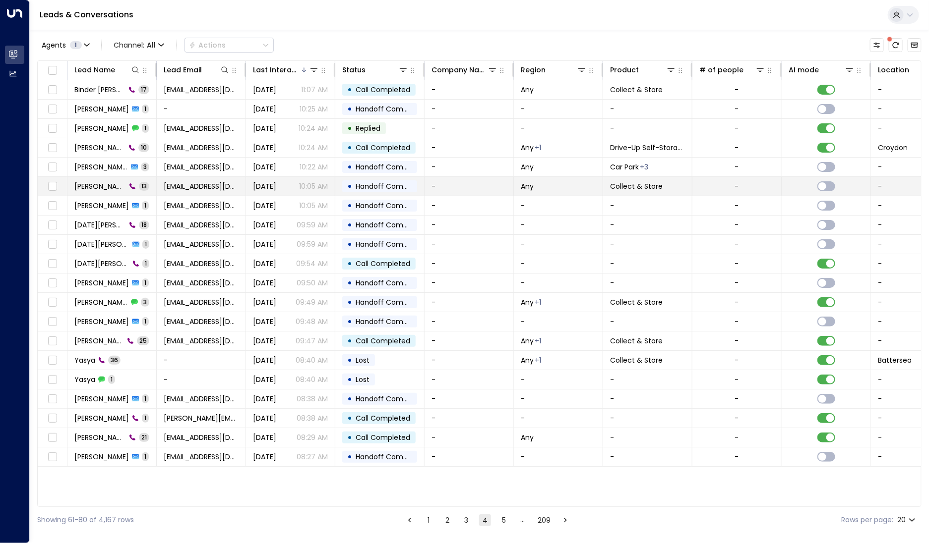
click at [115, 183] on span "[PERSON_NAME]" at bounding box center [100, 186] width 52 height 10
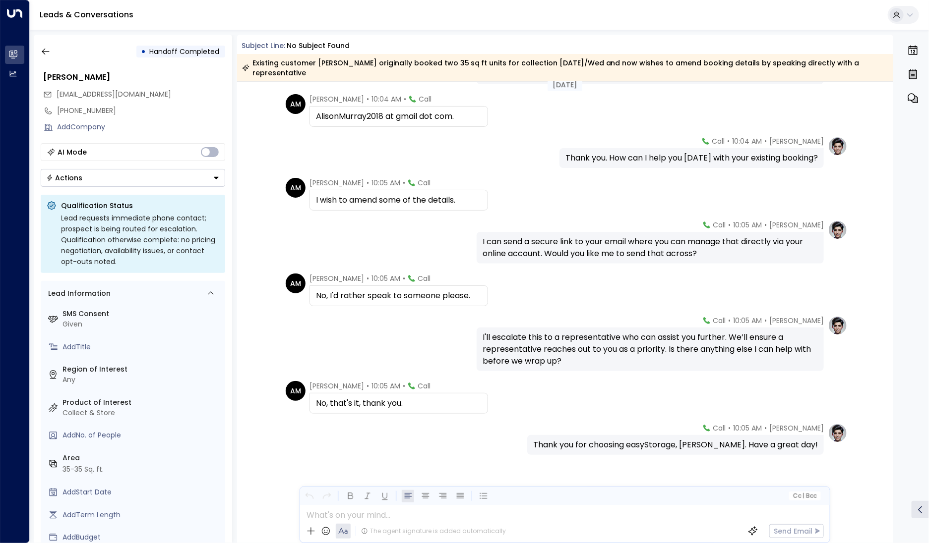
scroll to position [265, 0]
click at [51, 48] on button "button" at bounding box center [46, 52] width 18 height 18
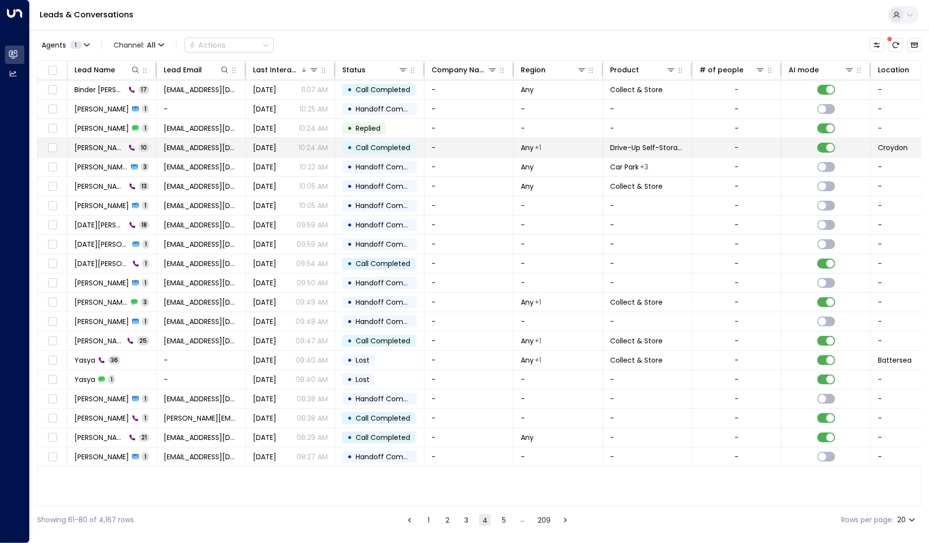
click at [105, 149] on span "[PERSON_NAME]" at bounding box center [99, 148] width 51 height 10
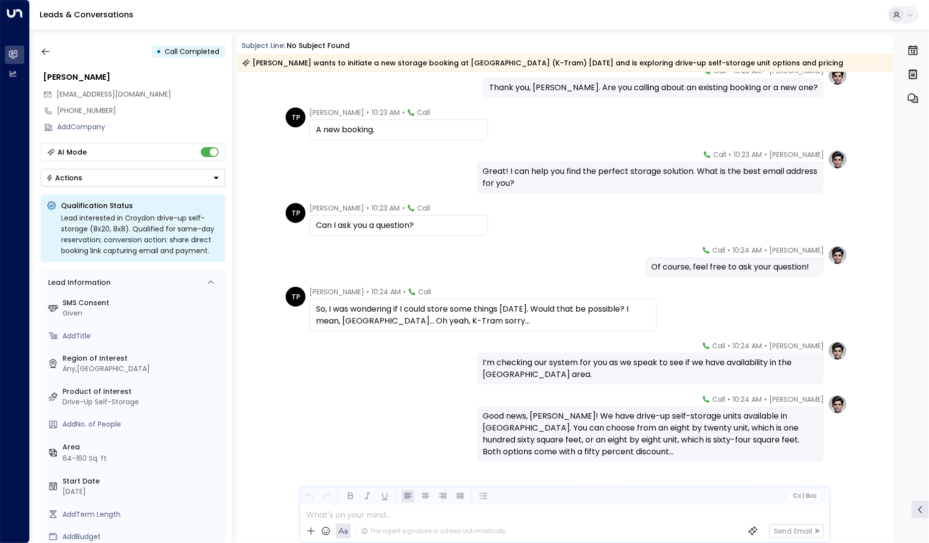
scroll to position [163, 0]
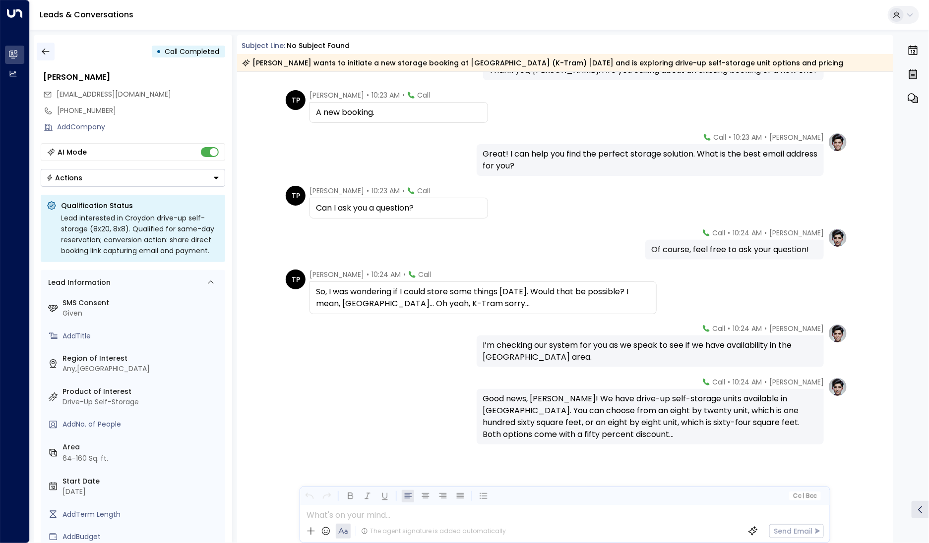
click at [54, 58] on button "button" at bounding box center [46, 52] width 18 height 18
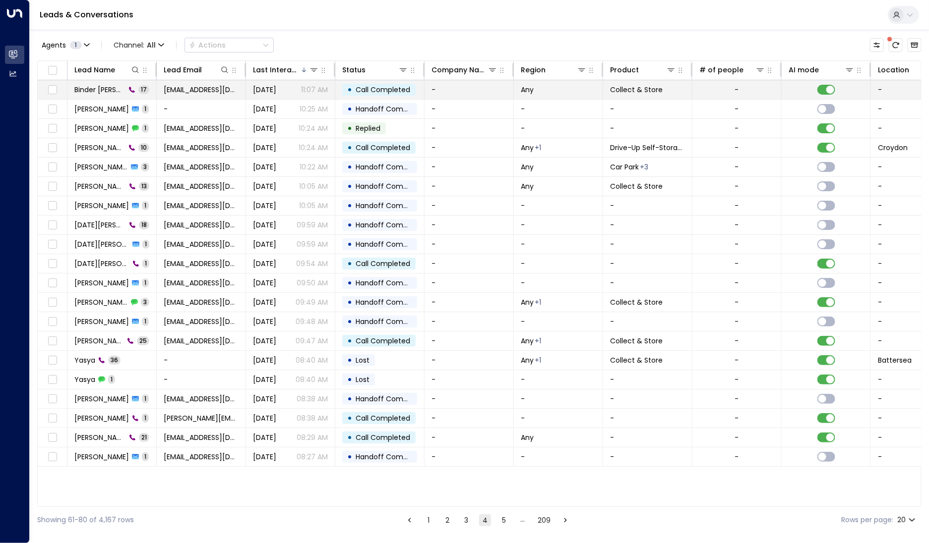
click at [102, 93] on span "Binder [PERSON_NAME]" at bounding box center [99, 90] width 51 height 10
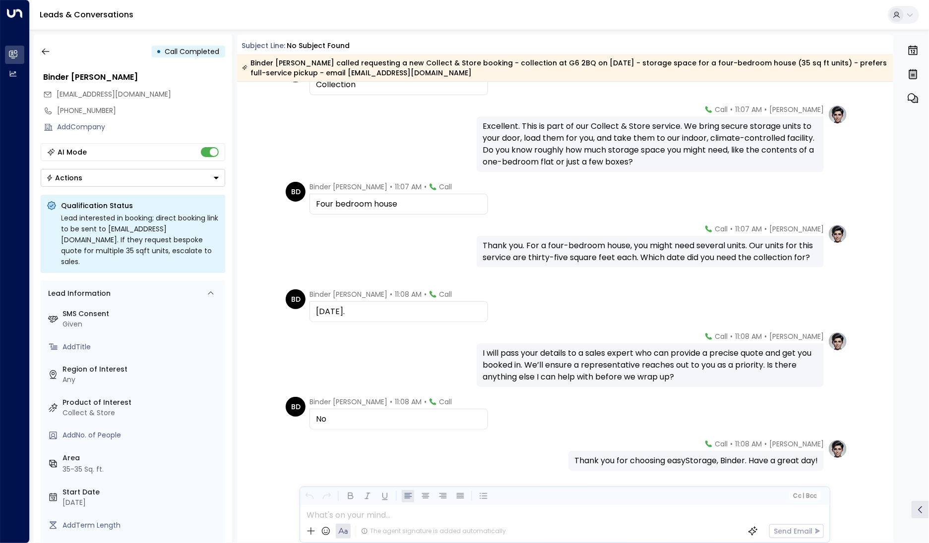
scroll to position [526, 0]
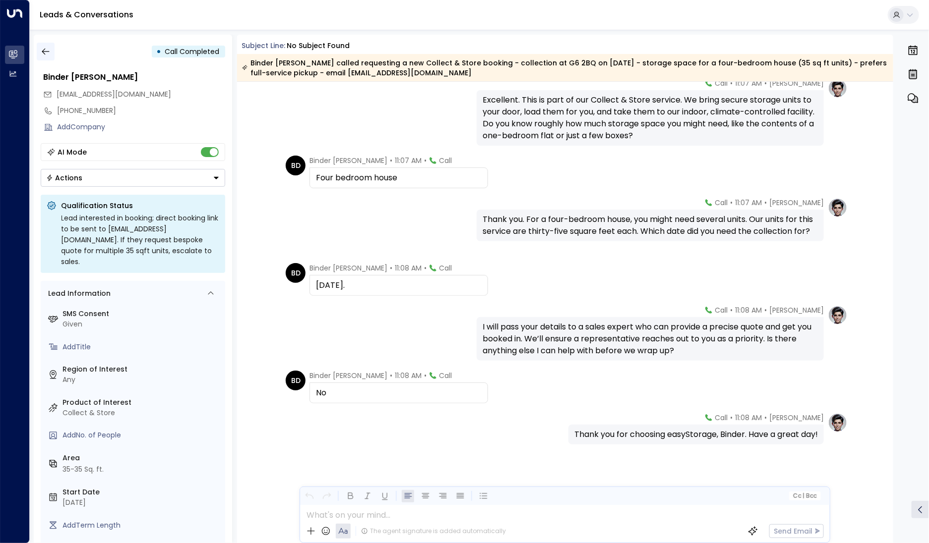
click at [52, 50] on button "button" at bounding box center [46, 52] width 18 height 18
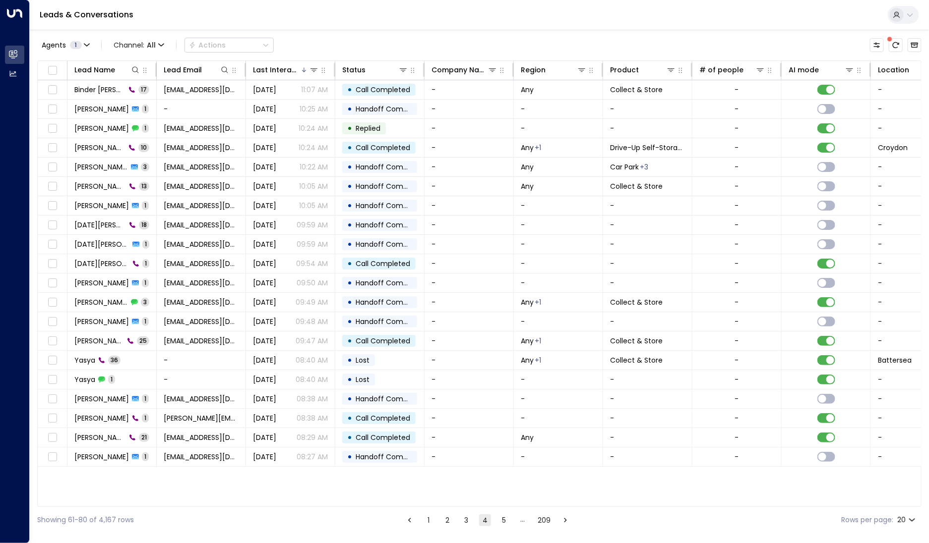
click at [468, 523] on button "3" at bounding box center [466, 521] width 12 height 12
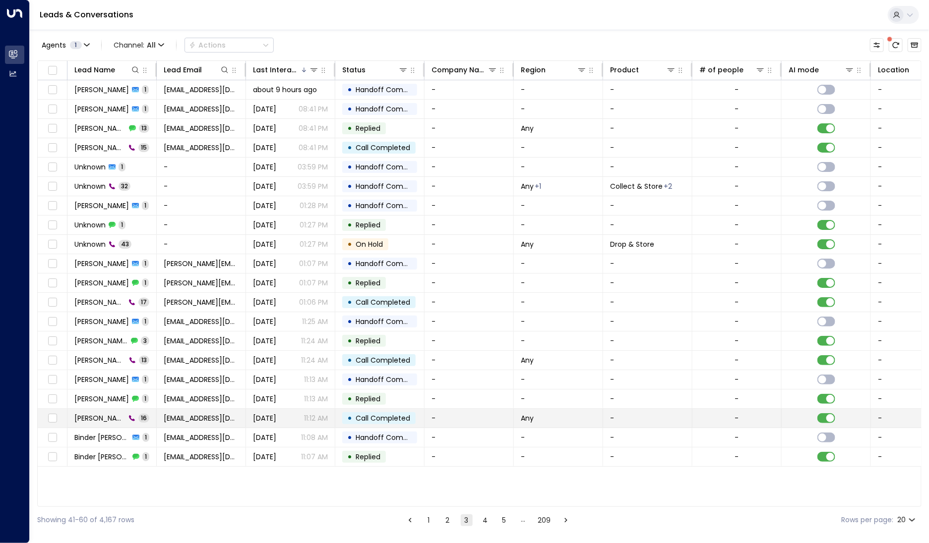
click at [115, 414] on span "[PERSON_NAME]" at bounding box center [99, 418] width 51 height 10
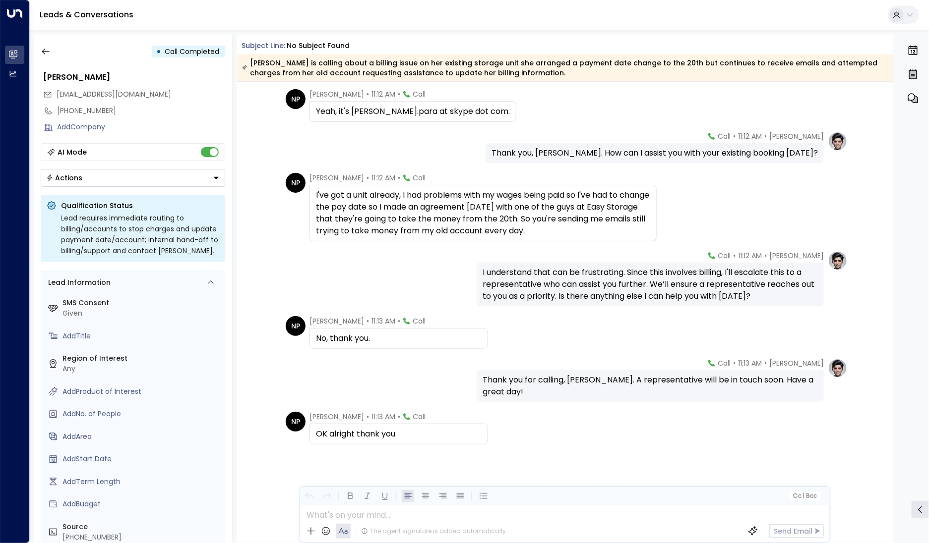
scroll to position [425, 0]
click at [48, 56] on icon "button" at bounding box center [46, 52] width 10 height 10
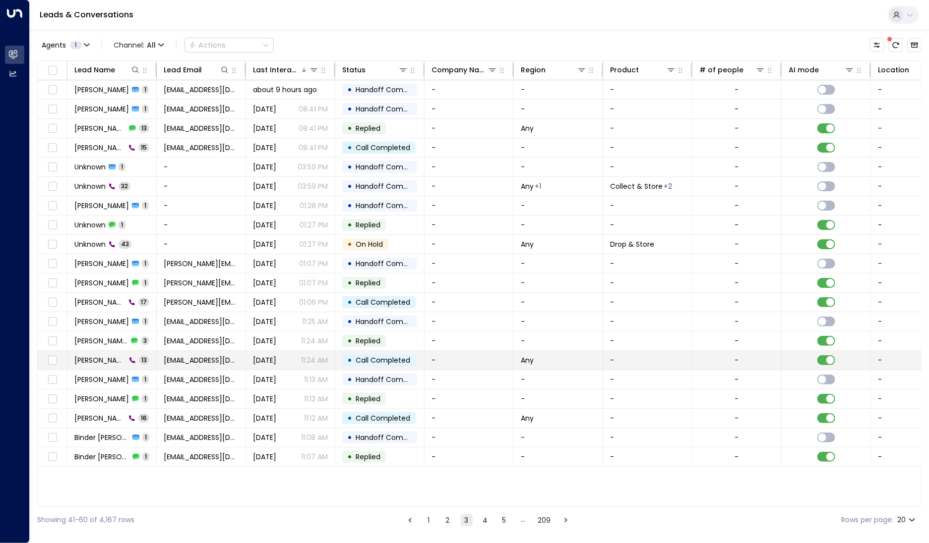
click at [92, 352] on td "[PERSON_NAME] 13" at bounding box center [111, 360] width 89 height 19
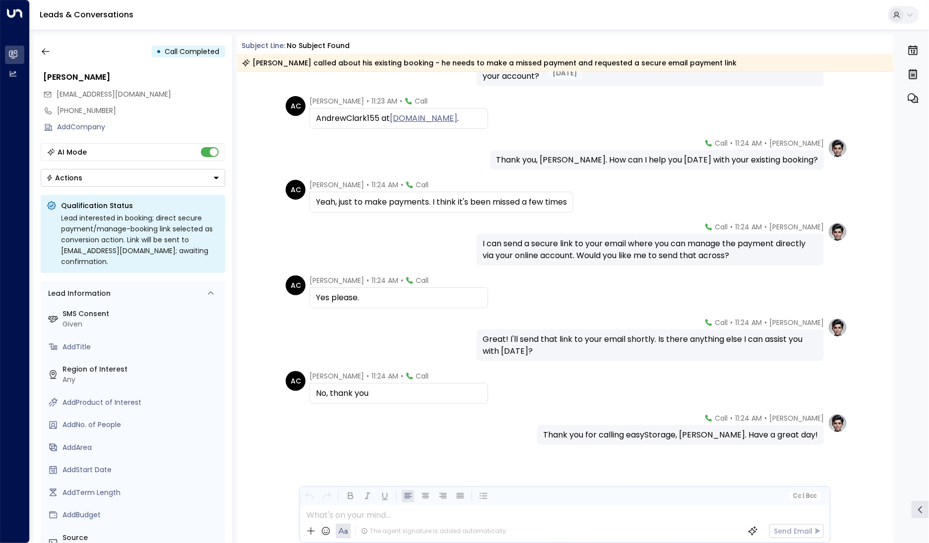
scroll to position [253, 0]
click at [45, 54] on icon "button" at bounding box center [46, 52] width 10 height 10
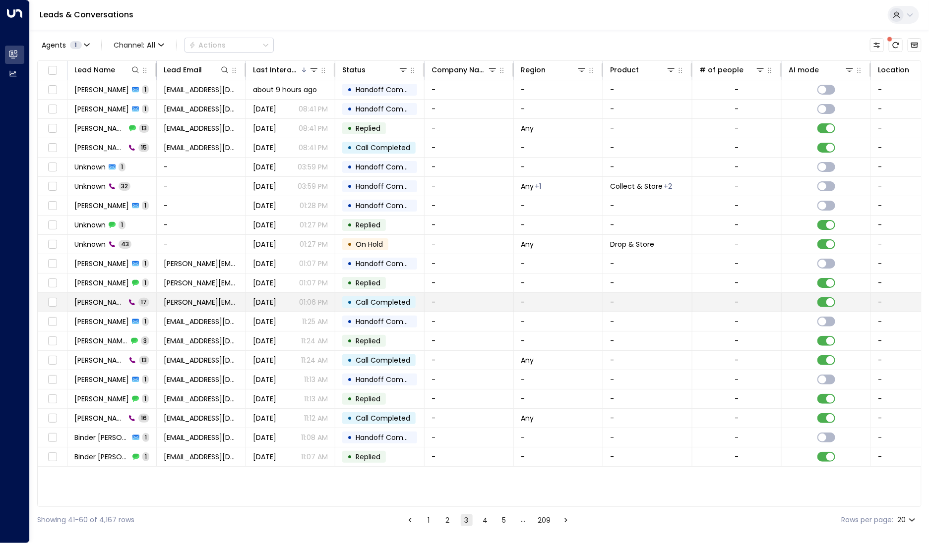
click at [99, 307] on td "[PERSON_NAME] 17" at bounding box center [111, 302] width 89 height 19
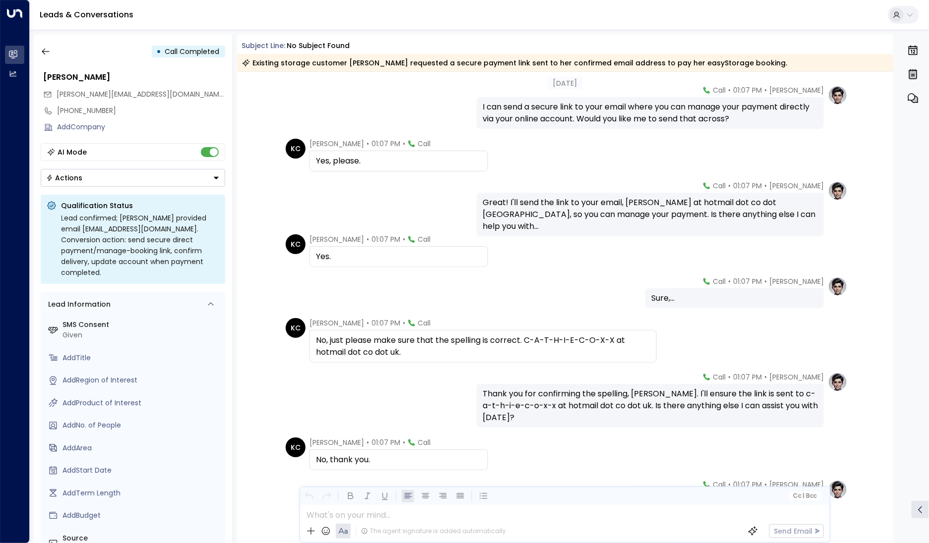
scroll to position [469, 0]
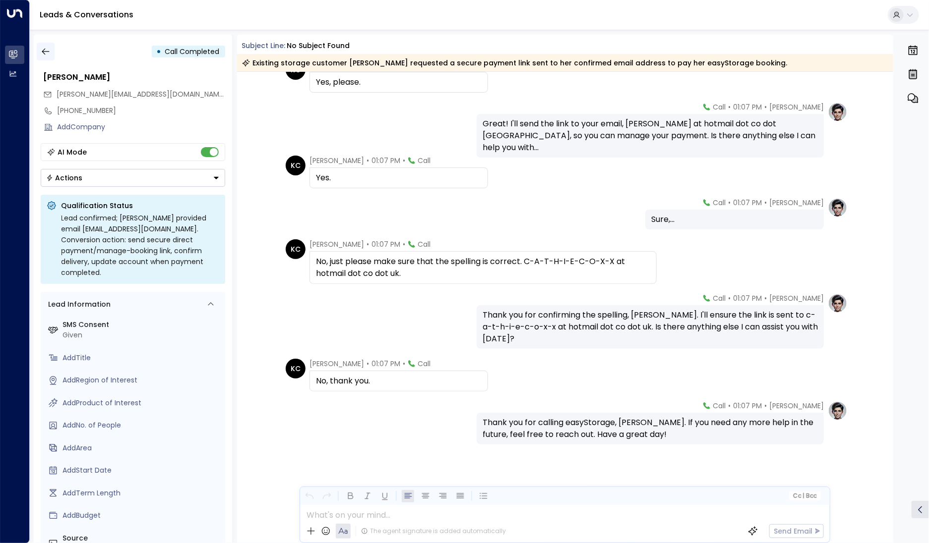
click at [42, 55] on icon "button" at bounding box center [46, 52] width 10 height 10
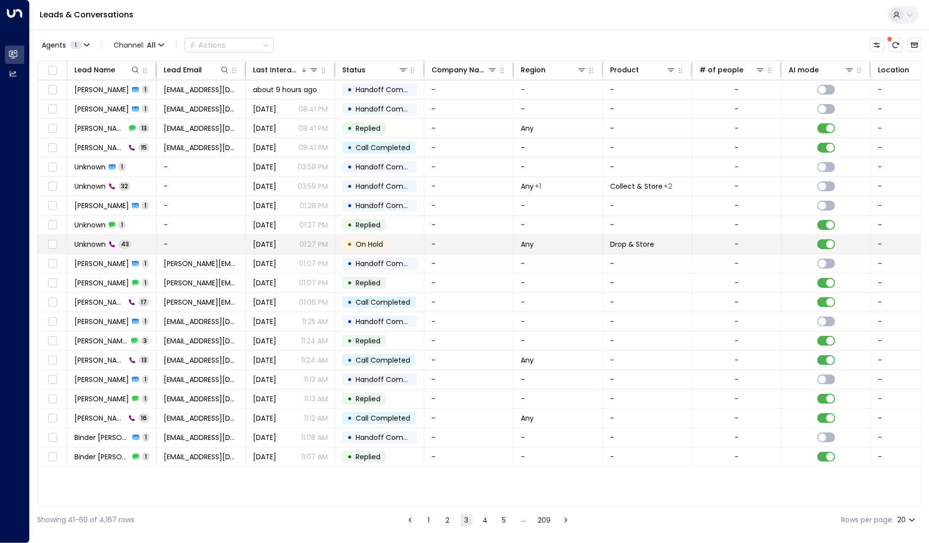
click at [96, 248] on td "Unknown 43" at bounding box center [111, 244] width 89 height 19
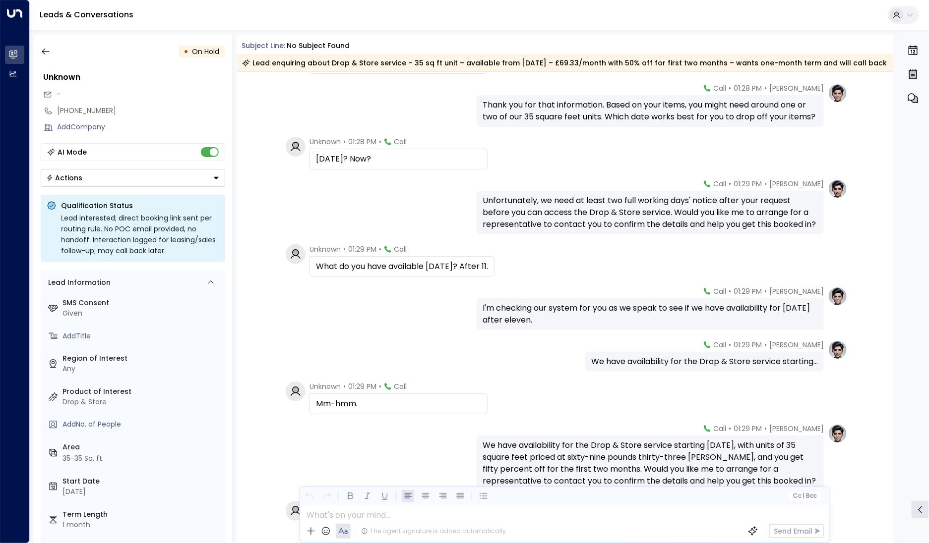
scroll to position [923, 0]
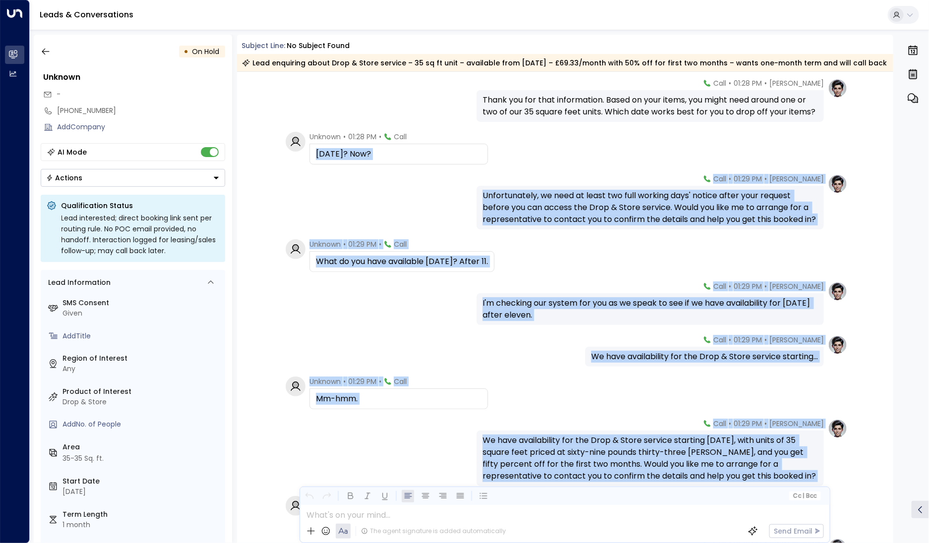
drag, startPoint x: 274, startPoint y: 122, endPoint x: 343, endPoint y: 135, distance: 70.2
click at [344, 139] on div "[DATE] [PERSON_NAME] • 01:28 PM • Call Great! Could you please share the size y…" at bounding box center [565, 289] width 656 height 2280
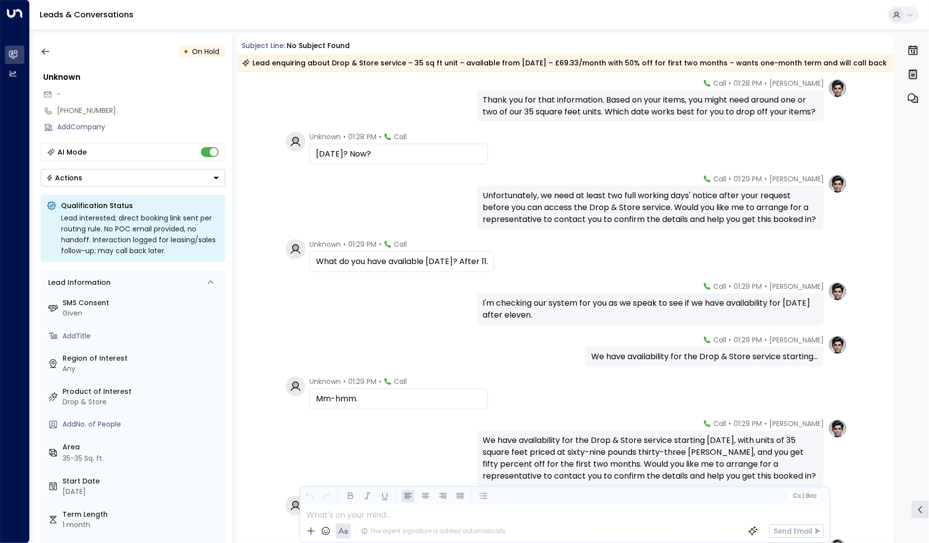
click at [336, 98] on div "[PERSON_NAME] • 01:28 PM • Call Thank you for that information. Based on your i…" at bounding box center [564, 100] width 565 height 44
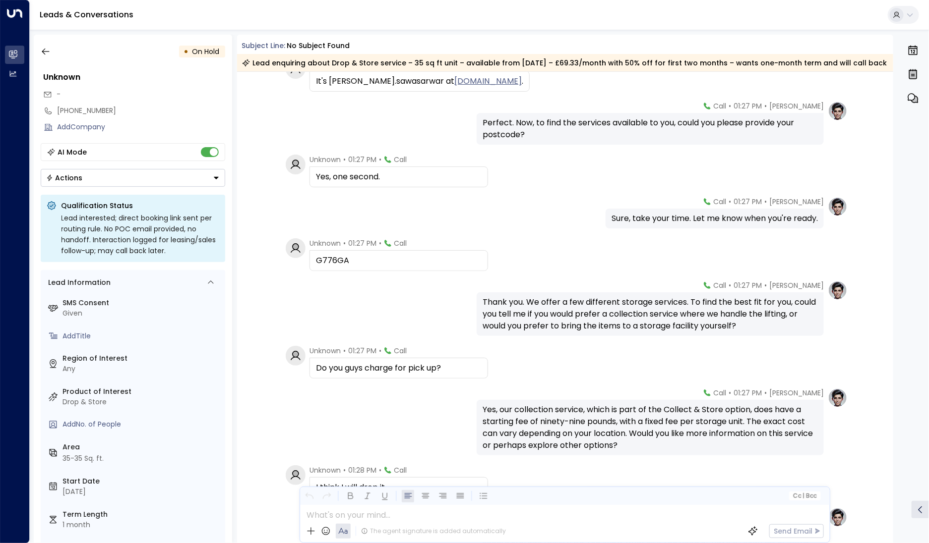
scroll to position [289, 0]
drag, startPoint x: 353, startPoint y: 260, endPoint x: 304, endPoint y: 262, distance: 48.6
click at [304, 262] on div "Unknown • 01:27 PM • Call G776GA" at bounding box center [387, 256] width 202 height 33
click at [366, 294] on div "[PERSON_NAME] • 01:27 PM • Call Thank you. We offer a few different storage ser…" at bounding box center [564, 310] width 565 height 56
drag, startPoint x: 346, startPoint y: 257, endPoint x: 309, endPoint y: 261, distance: 37.4
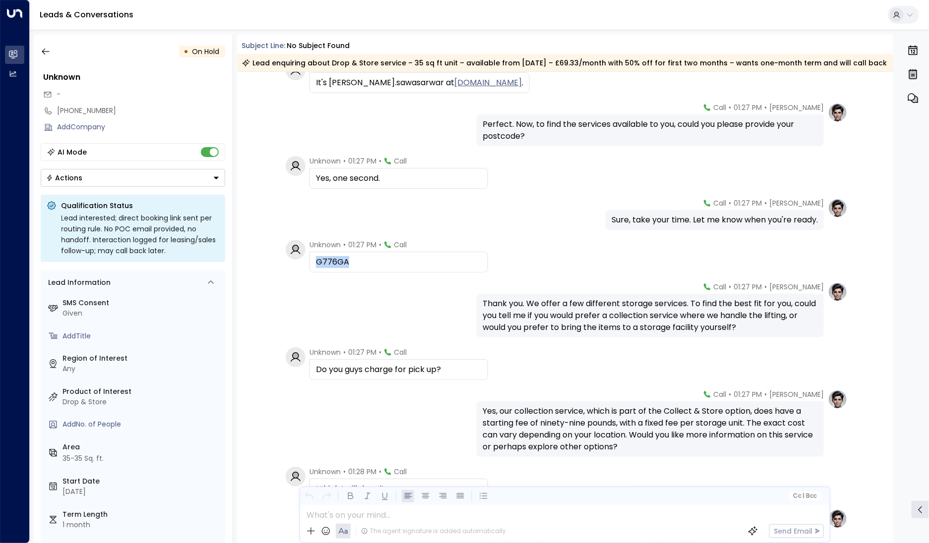
click at [309, 261] on div "G776GA" at bounding box center [398, 262] width 178 height 21
copy div "G776GA"
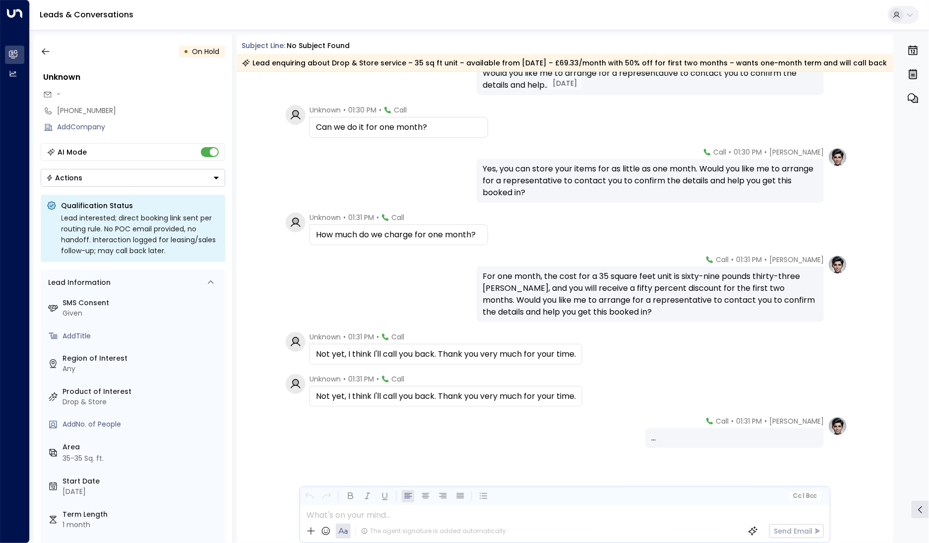
scroll to position [1808, 0]
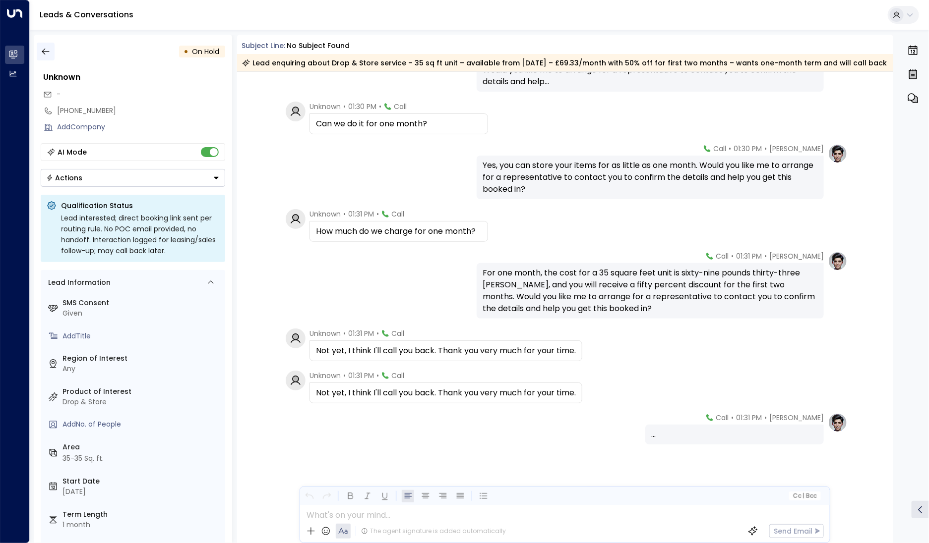
click at [49, 49] on icon "button" at bounding box center [46, 52] width 10 height 10
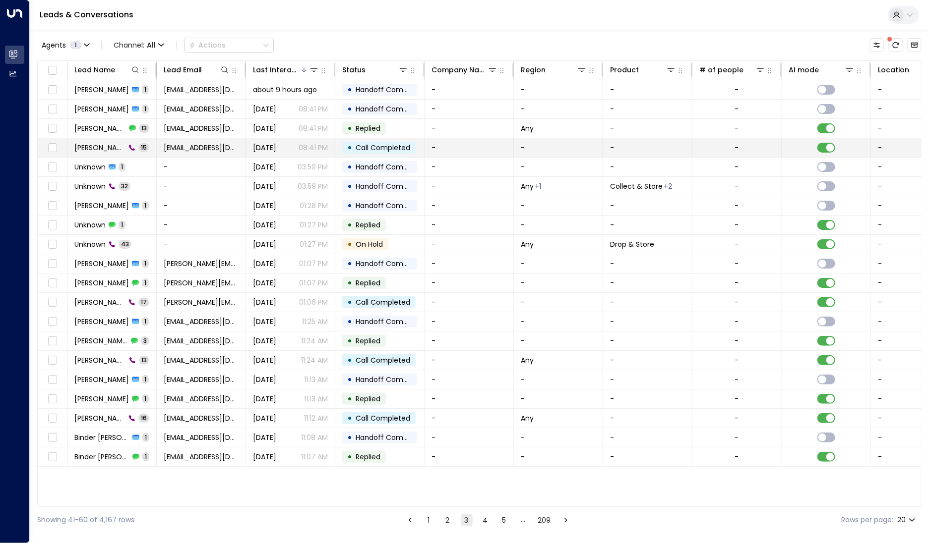
click at [108, 153] on td "[PERSON_NAME] 15" at bounding box center [111, 147] width 89 height 19
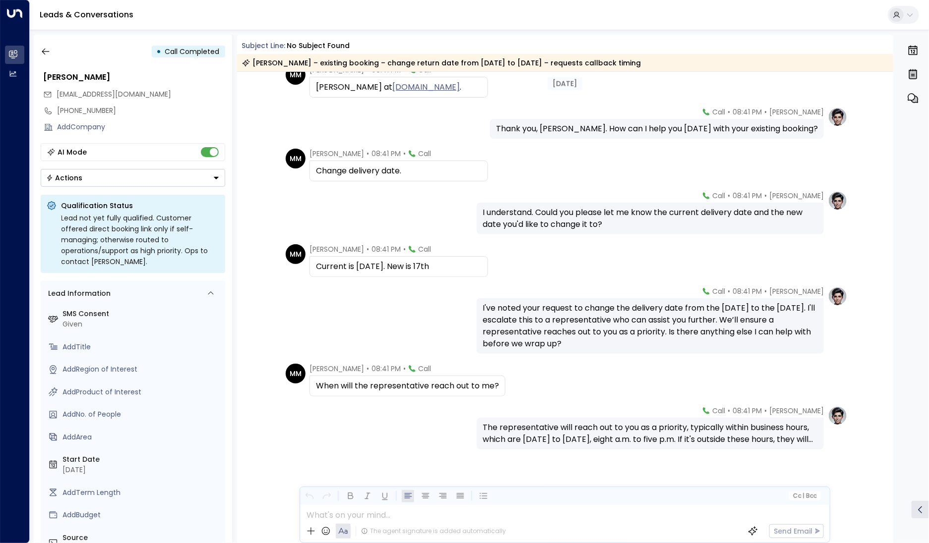
scroll to position [397, 0]
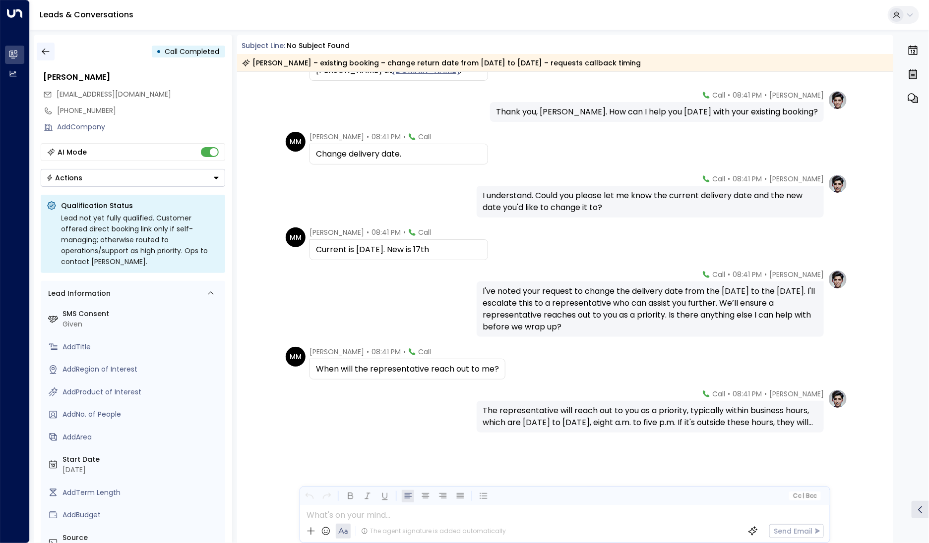
click at [46, 43] on button "button" at bounding box center [46, 52] width 18 height 18
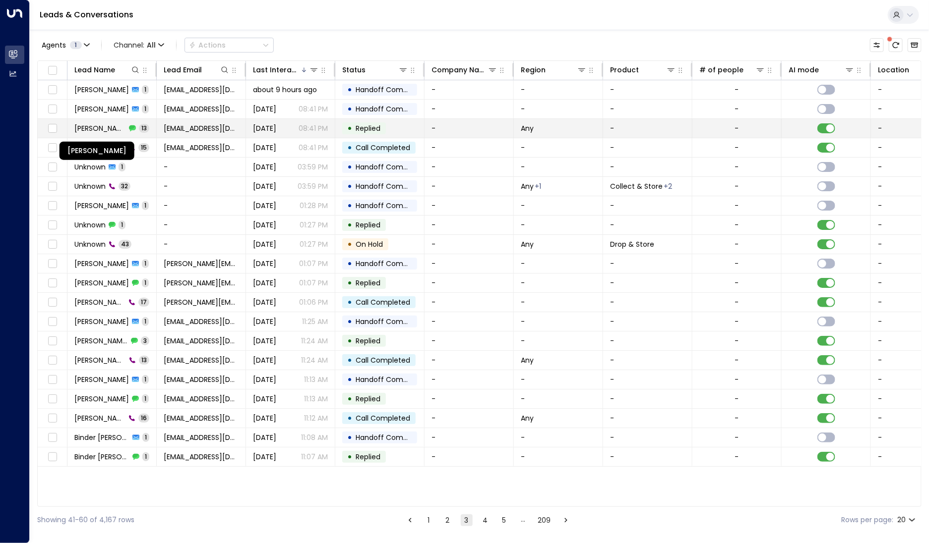
click at [109, 124] on span "[PERSON_NAME]" at bounding box center [100, 128] width 52 height 10
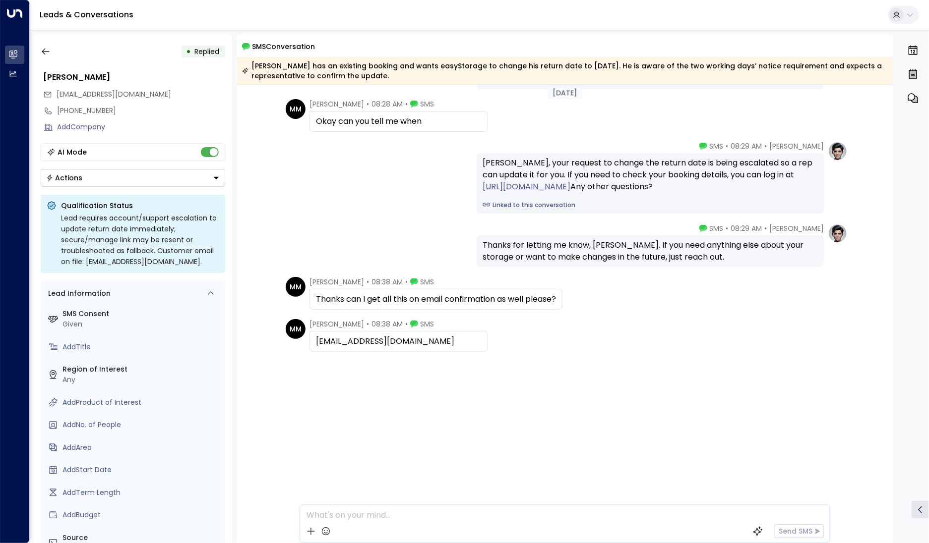
scroll to position [495, 0]
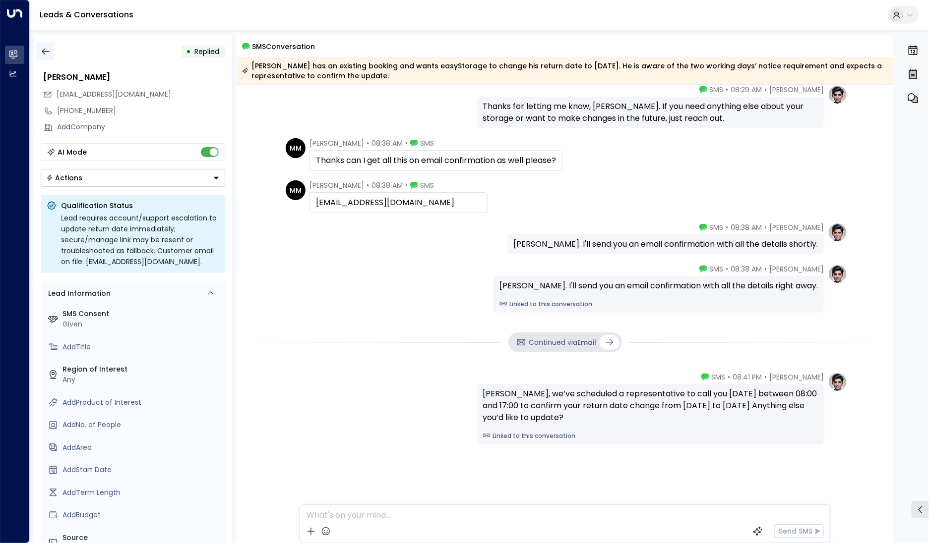
click at [41, 55] on icon "button" at bounding box center [46, 52] width 10 height 10
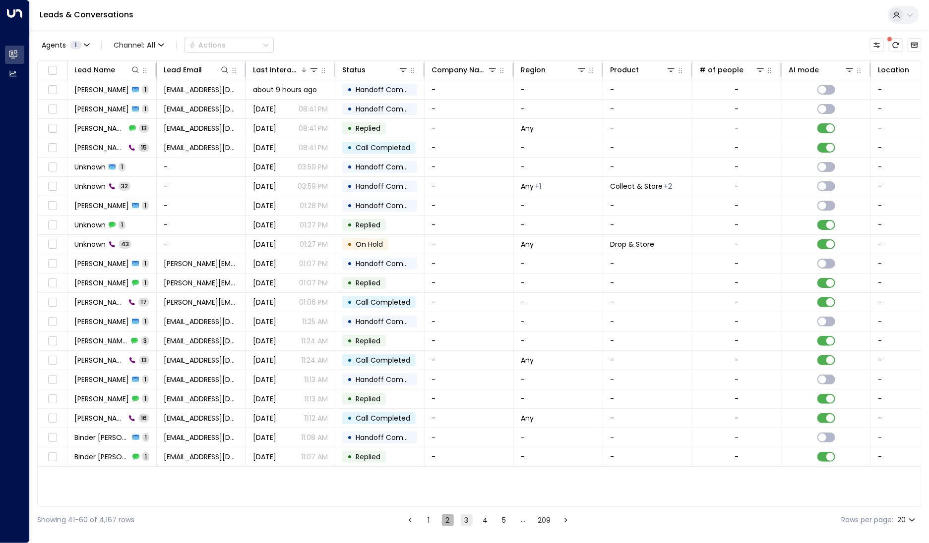
click at [448, 520] on button "2" at bounding box center [448, 521] width 12 height 12
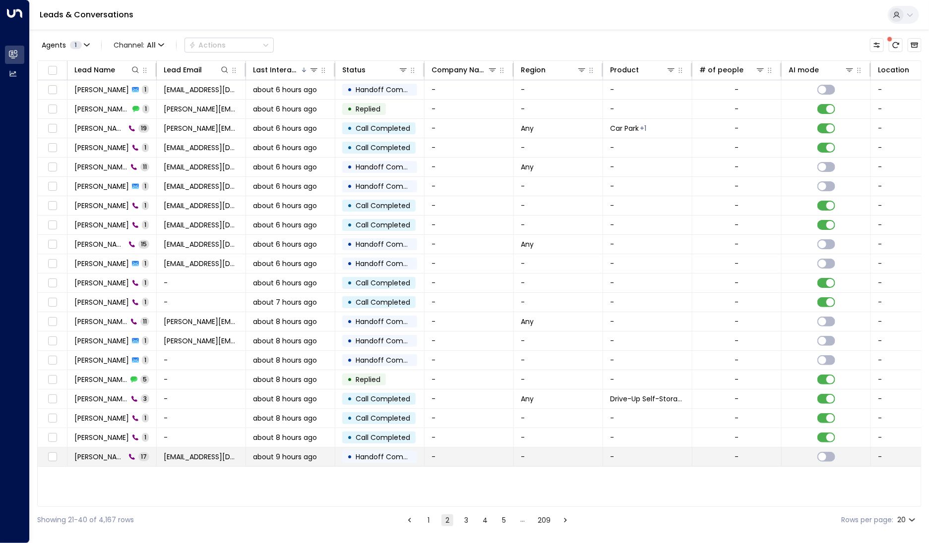
click at [91, 452] on span "[PERSON_NAME]" at bounding box center [99, 457] width 51 height 10
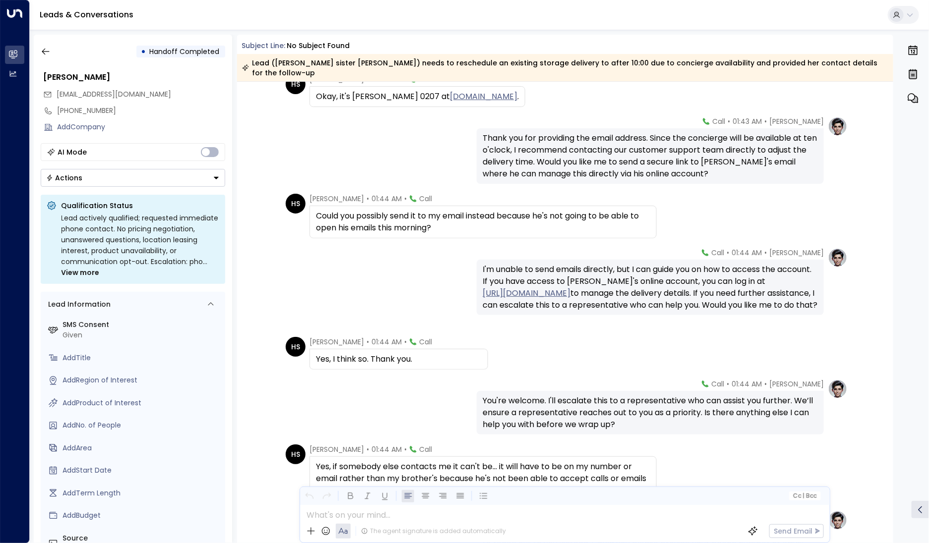
scroll to position [645, 0]
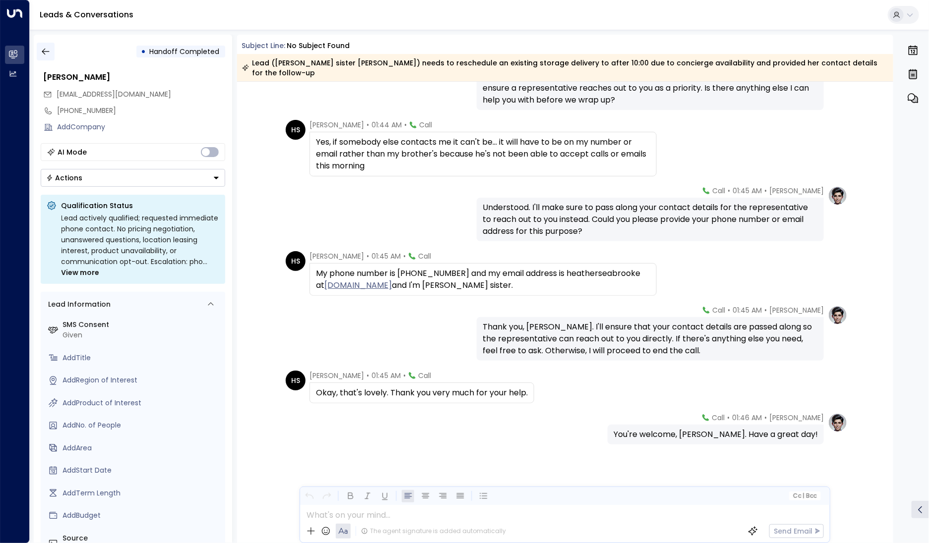
click at [49, 49] on icon "button" at bounding box center [46, 52] width 10 height 10
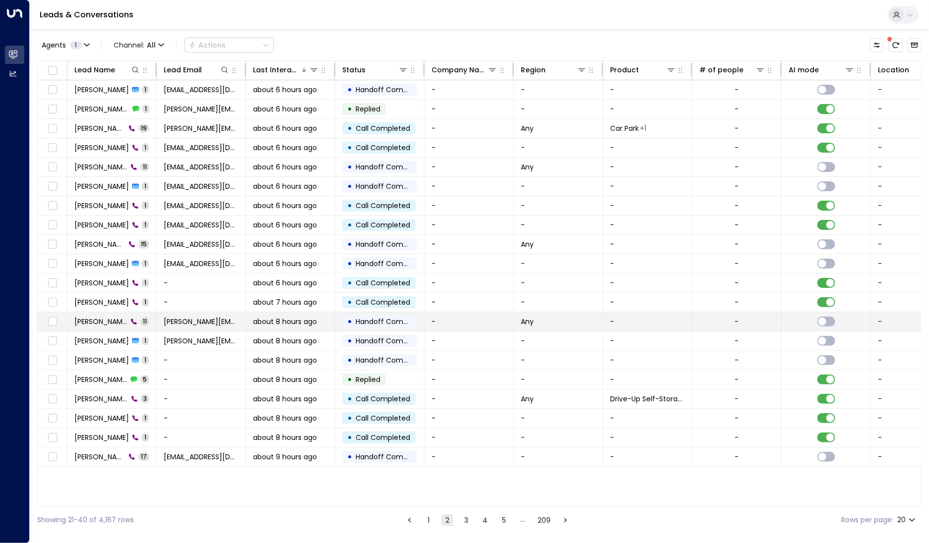
click at [96, 322] on span "[PERSON_NAME]" at bounding box center [100, 322] width 53 height 10
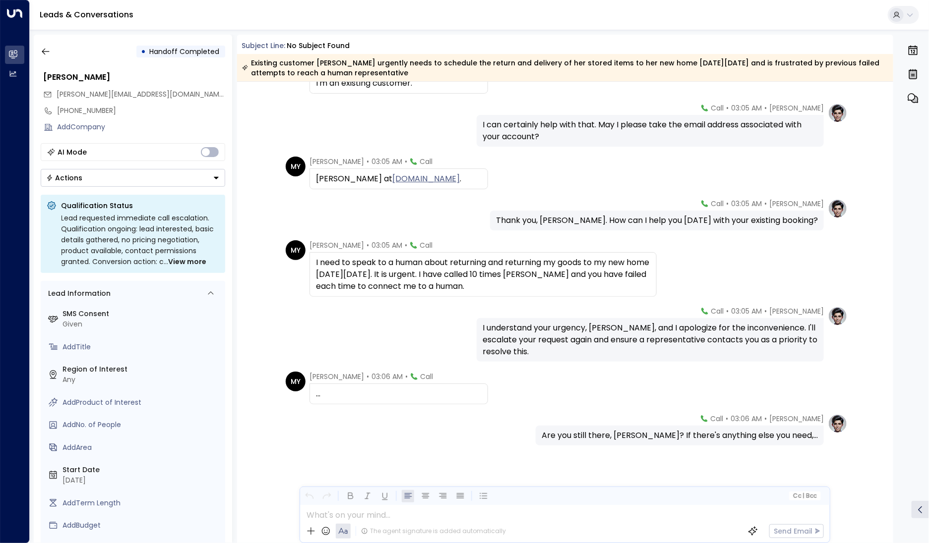
scroll to position [203, 0]
click at [41, 53] on icon "button" at bounding box center [46, 52] width 10 height 10
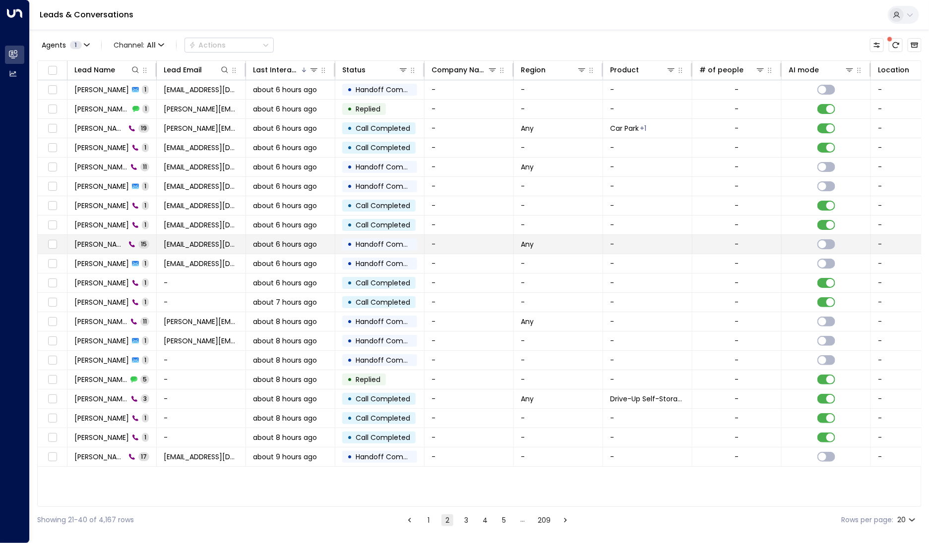
click at [96, 246] on span "[PERSON_NAME]" at bounding box center [99, 244] width 51 height 10
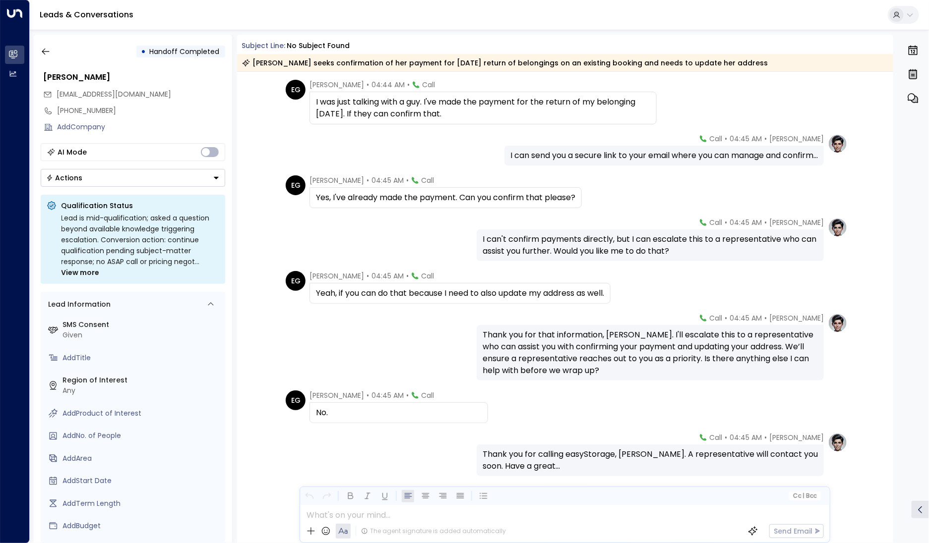
scroll to position [385, 0]
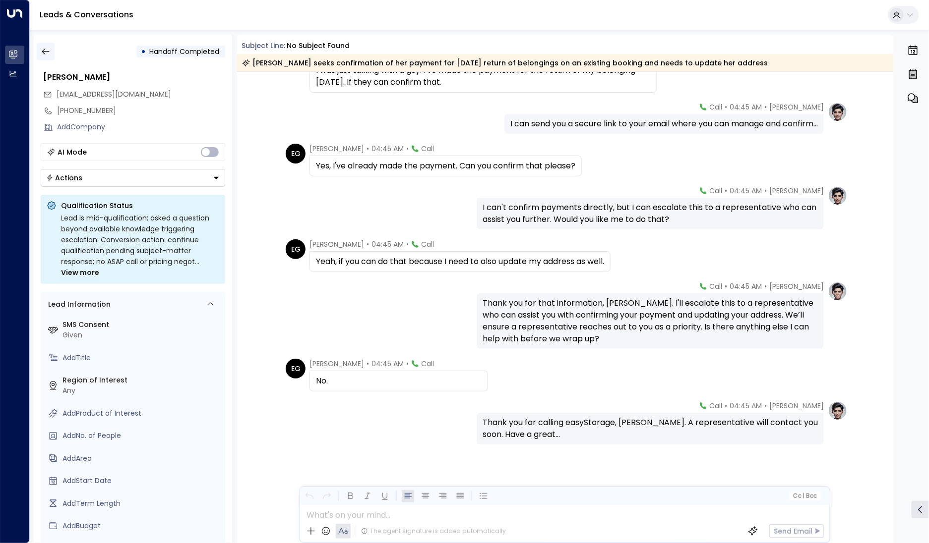
click at [42, 44] on button "button" at bounding box center [46, 52] width 18 height 18
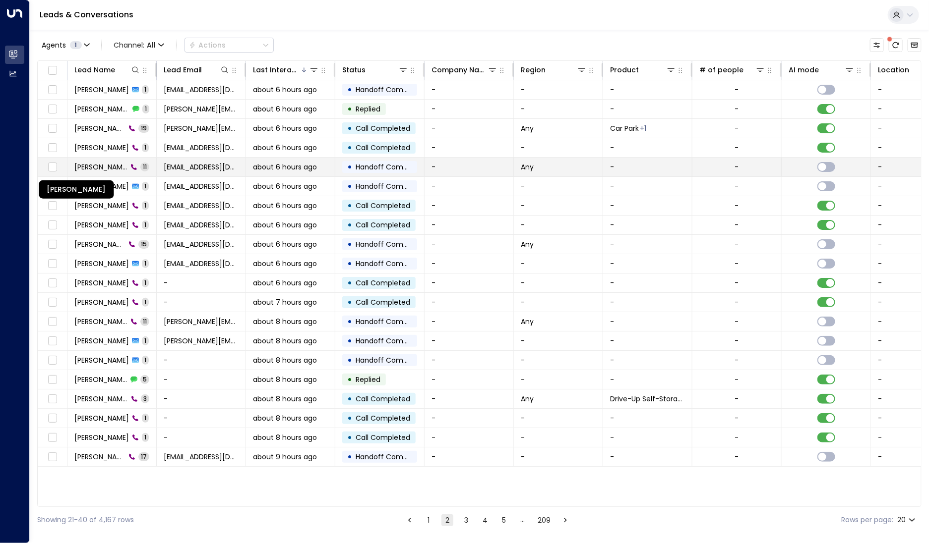
click at [112, 166] on span "[PERSON_NAME]" at bounding box center [100, 167] width 53 height 10
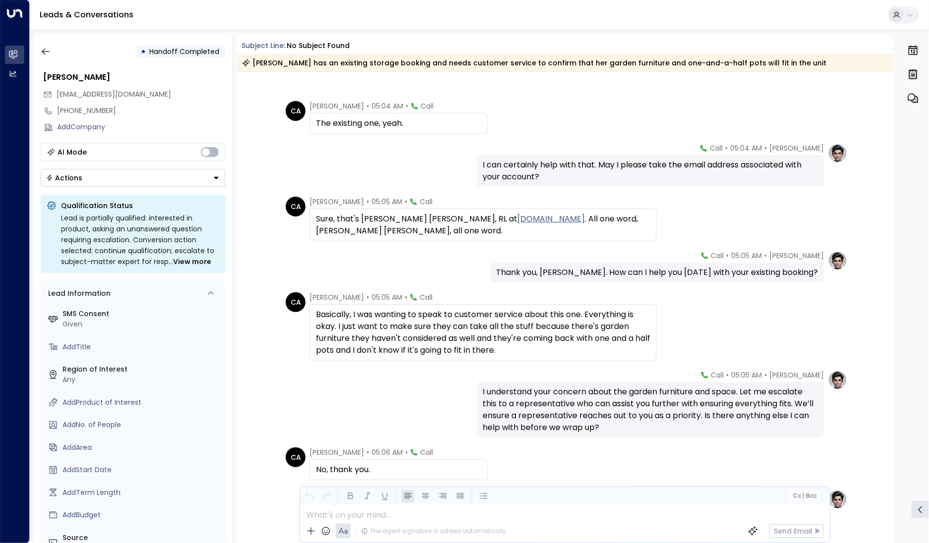
scroll to position [241, 0]
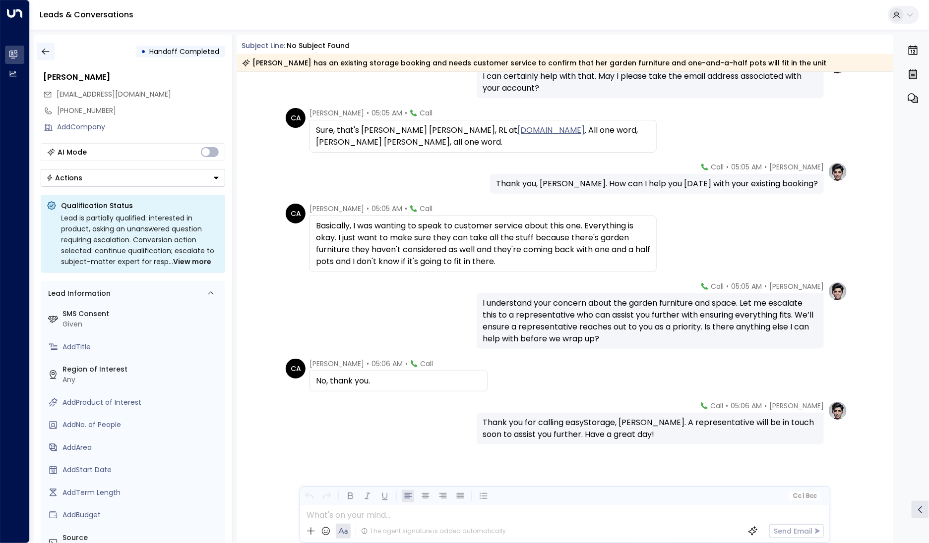
click at [46, 51] on icon "button" at bounding box center [46, 52] width 10 height 10
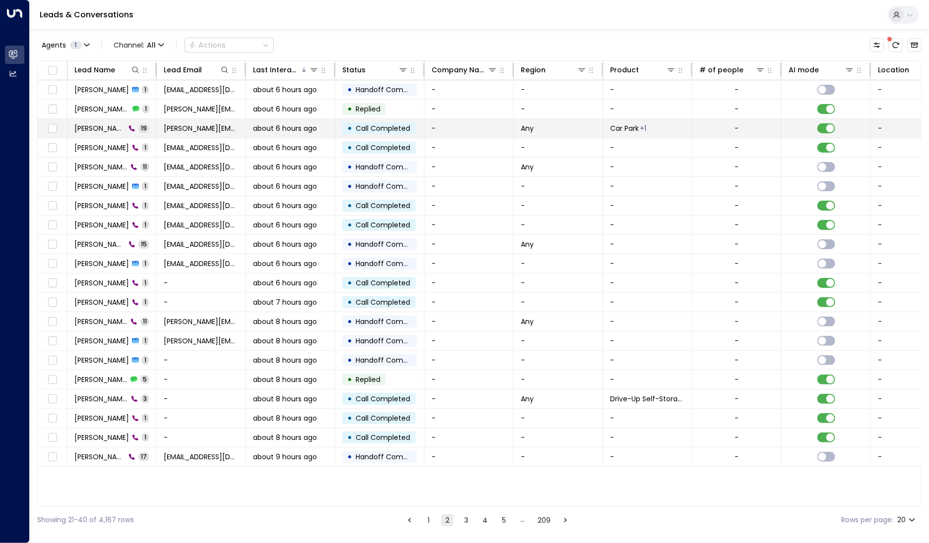
click at [98, 133] on td "[PERSON_NAME] Pointing 19" at bounding box center [111, 128] width 89 height 19
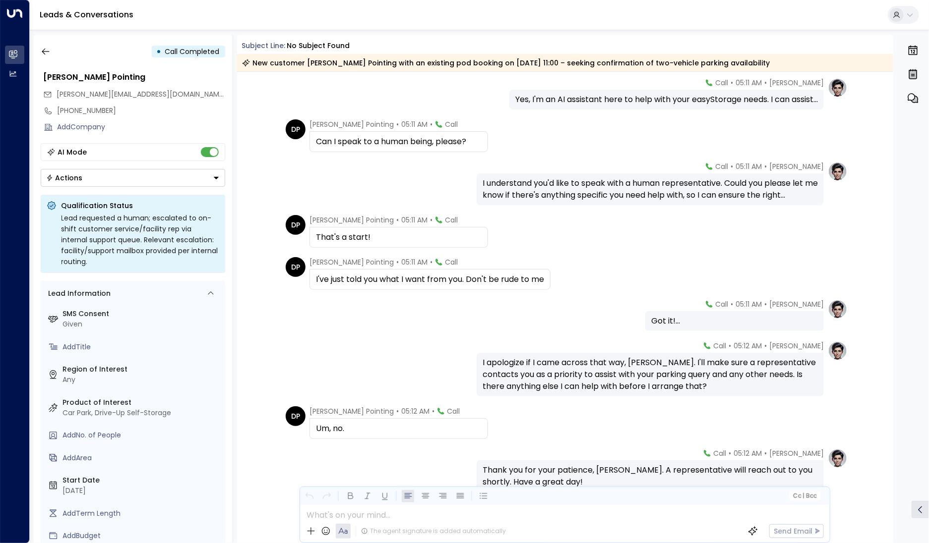
scroll to position [553, 0]
drag, startPoint x: 111, startPoint y: 109, endPoint x: 54, endPoint y: 111, distance: 57.5
click at [54, 111] on div "[PHONE_NUMBER]" at bounding box center [133, 111] width 185 height 16
copy div "[PHONE_NUMBER]"
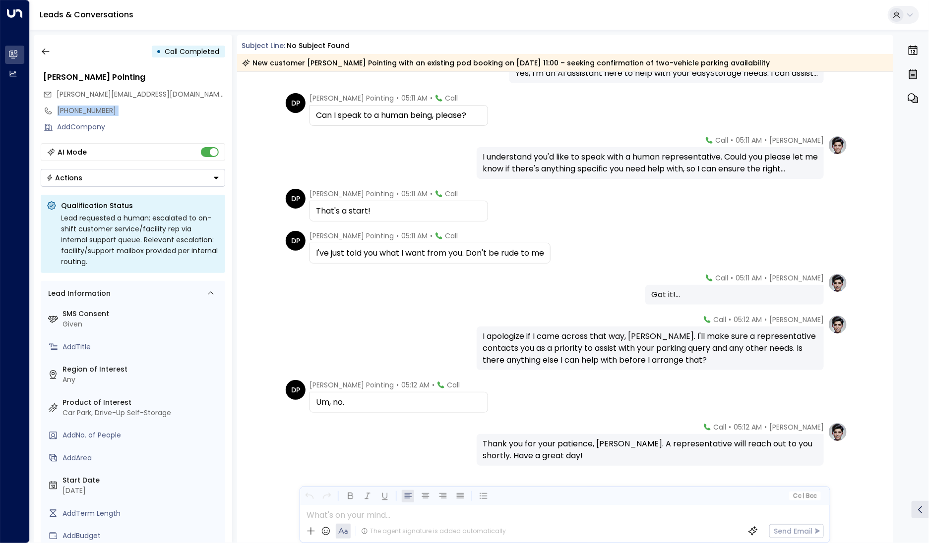
scroll to position [600, 0]
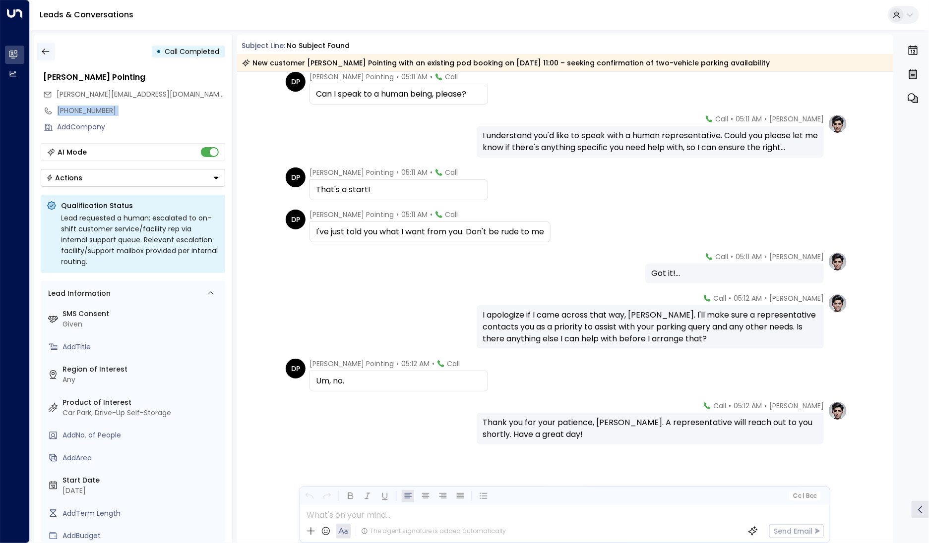
click at [50, 53] on icon "button" at bounding box center [46, 52] width 10 height 10
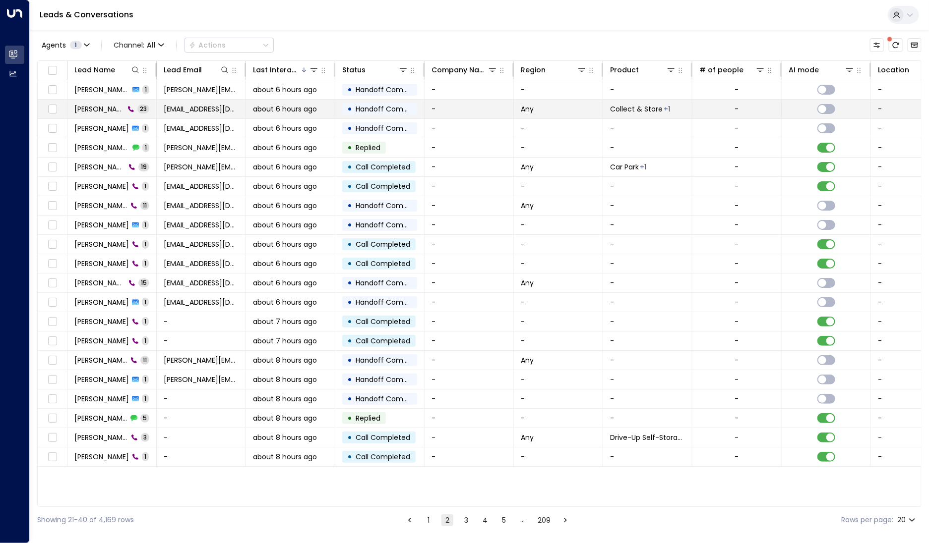
click at [100, 112] on span "[PERSON_NAME]" at bounding box center [99, 109] width 50 height 10
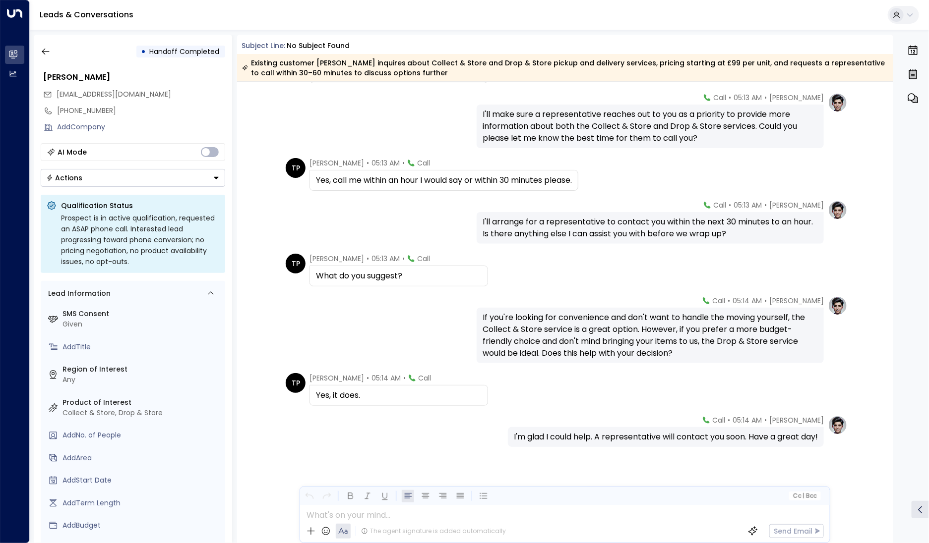
scroll to position [849, 0]
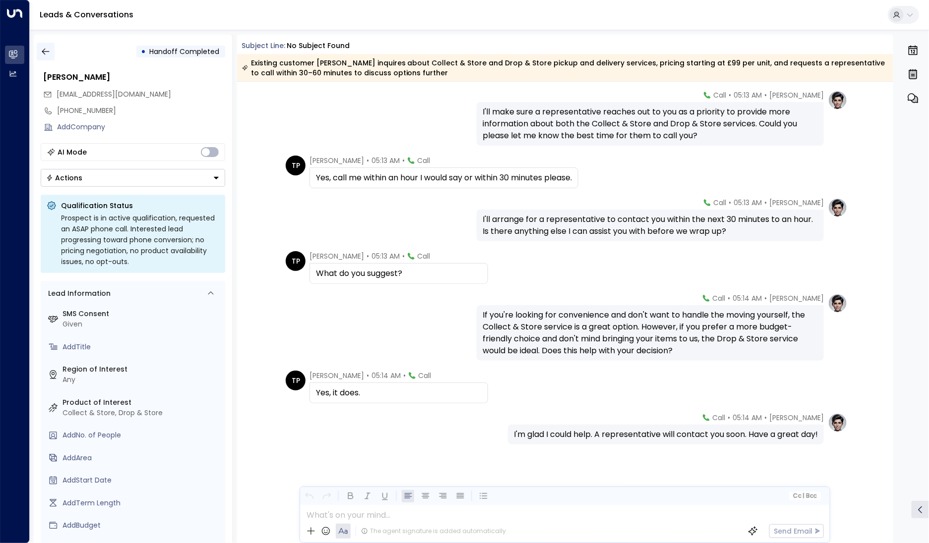
click at [47, 51] on icon "button" at bounding box center [45, 52] width 7 height 6
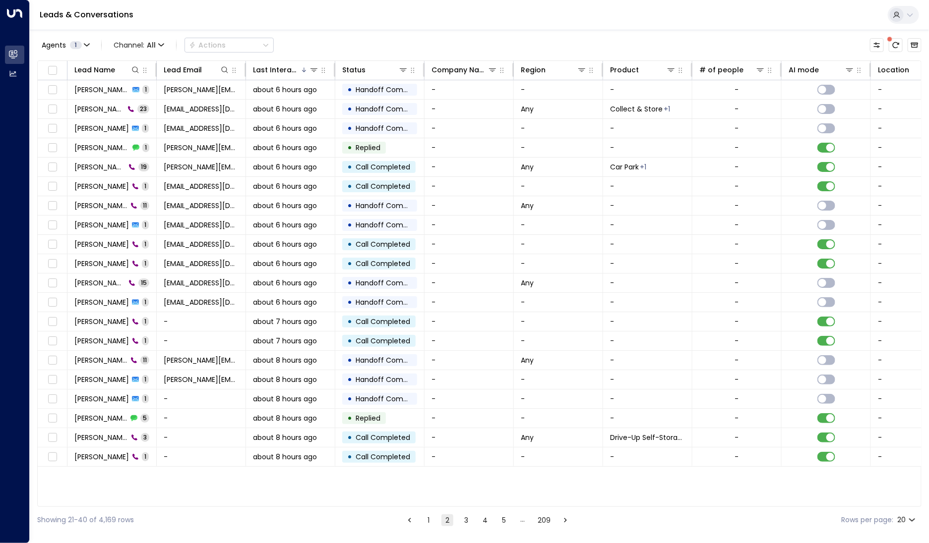
click at [428, 518] on button "1" at bounding box center [428, 521] width 12 height 12
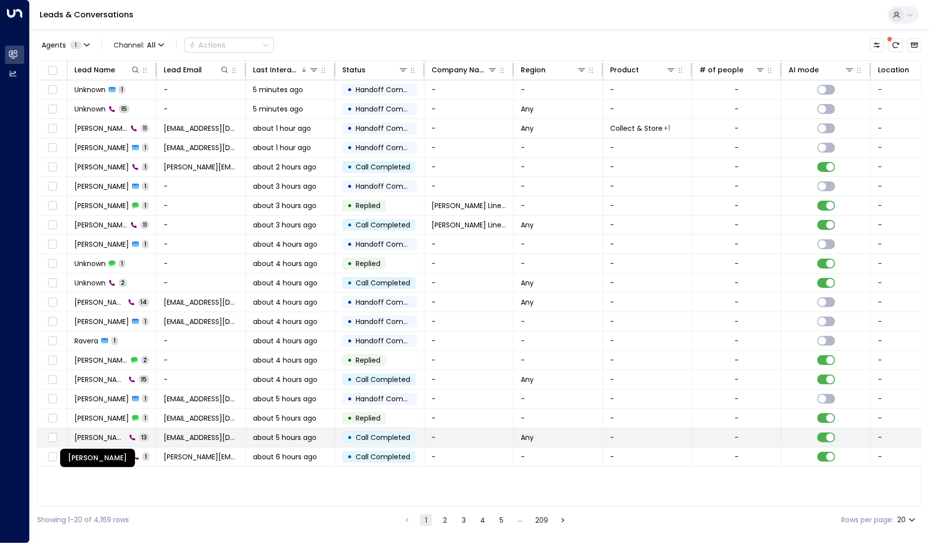
click at [106, 433] on span "[PERSON_NAME]" at bounding box center [100, 438] width 52 height 10
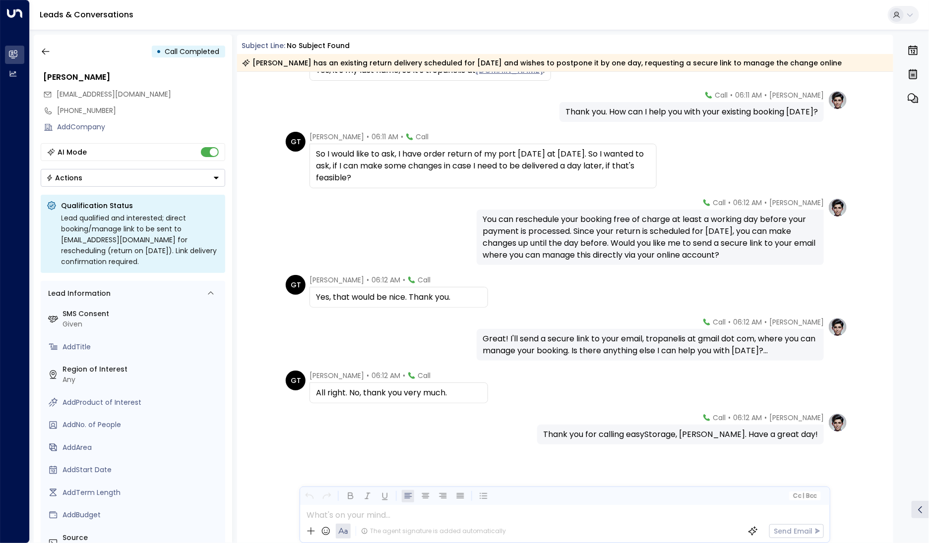
scroll to position [313, 0]
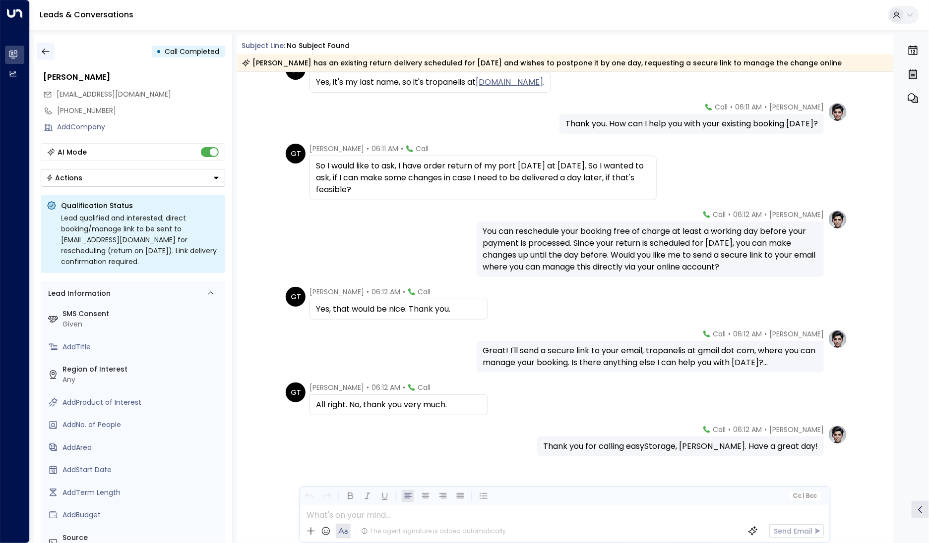
click at [43, 54] on icon "button" at bounding box center [46, 52] width 10 height 10
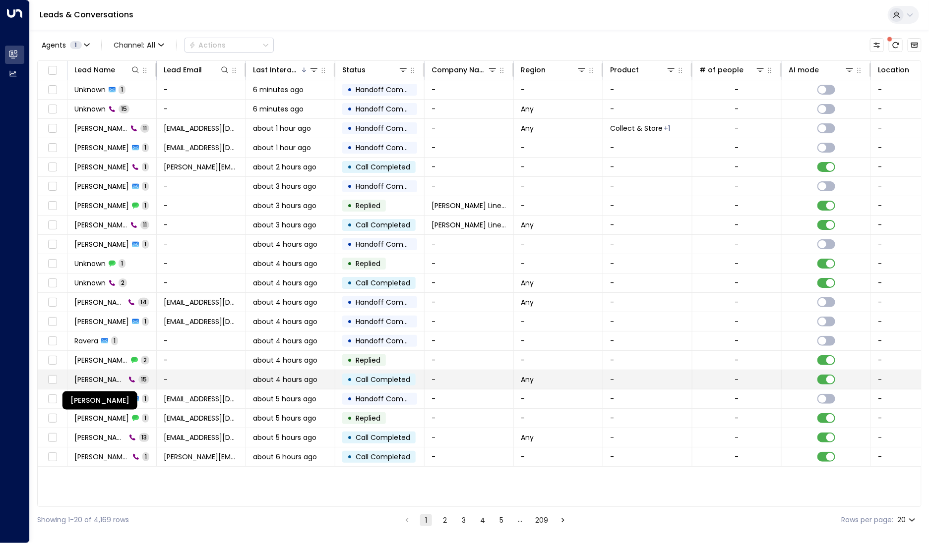
click at [100, 377] on span "[PERSON_NAME]" at bounding box center [99, 380] width 51 height 10
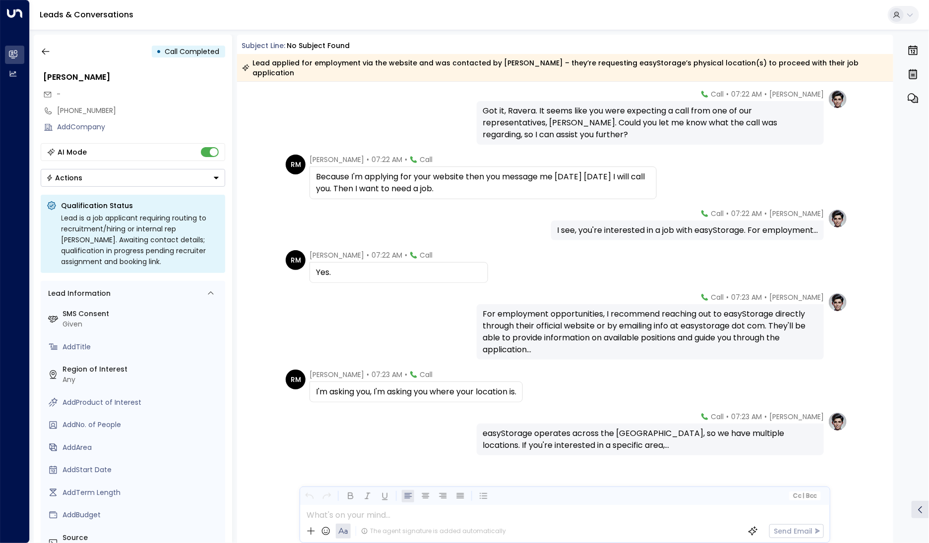
scroll to position [397, 0]
click at [47, 56] on icon "button" at bounding box center [46, 52] width 10 height 10
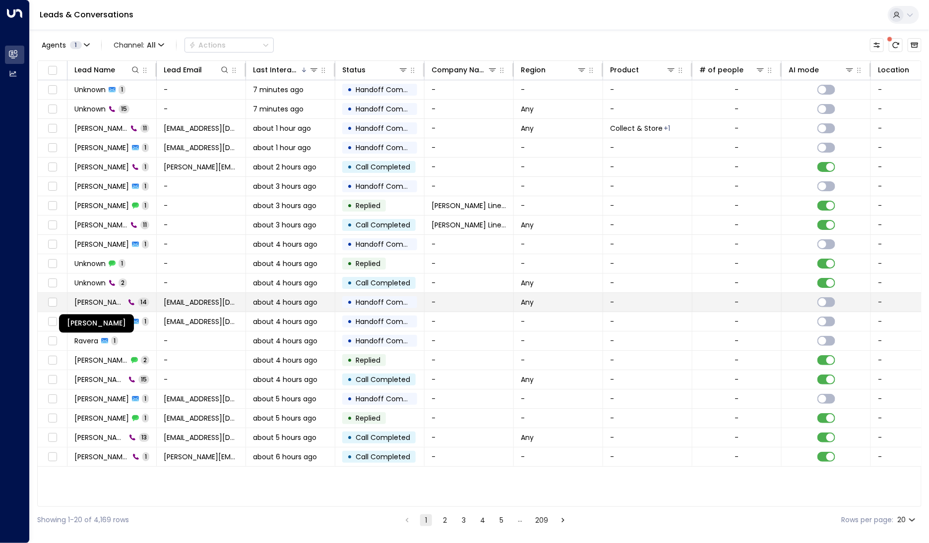
click at [99, 299] on span "[PERSON_NAME]" at bounding box center [99, 302] width 51 height 10
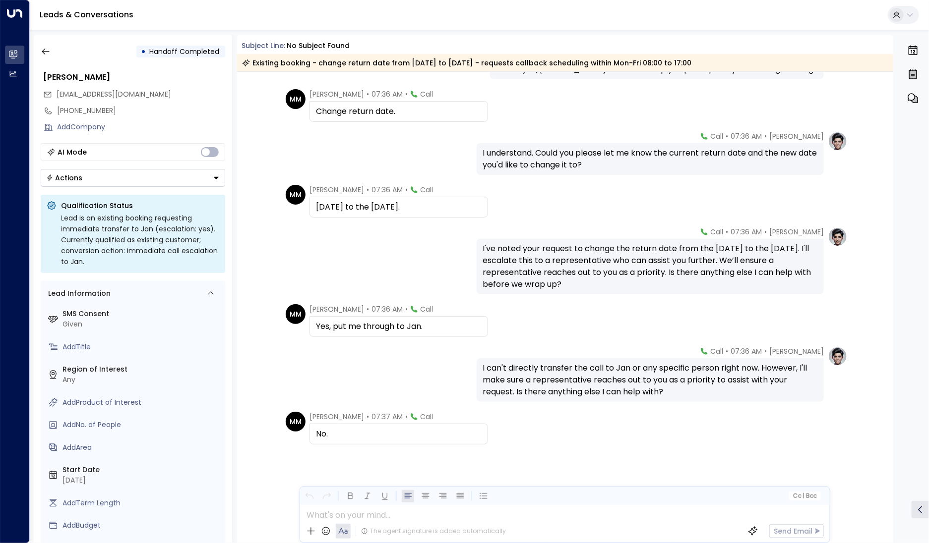
scroll to position [355, 0]
click at [42, 51] on icon "button" at bounding box center [45, 52] width 7 height 6
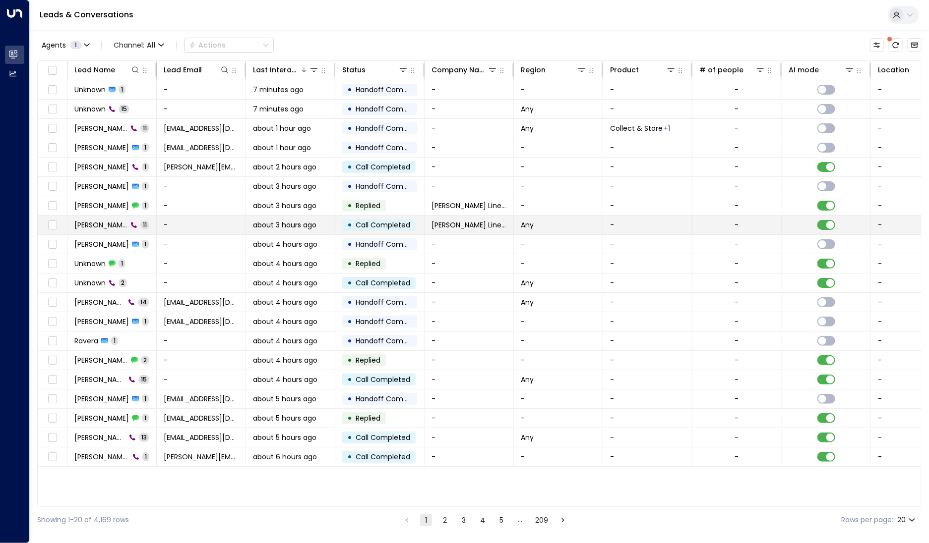
click at [80, 226] on span "[PERSON_NAME]" at bounding box center [100, 225] width 53 height 10
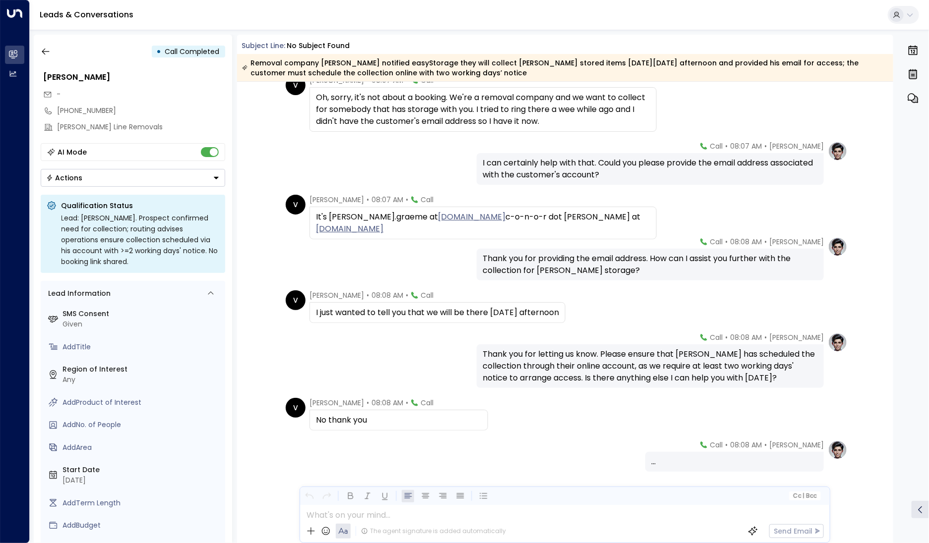
scroll to position [215, 0]
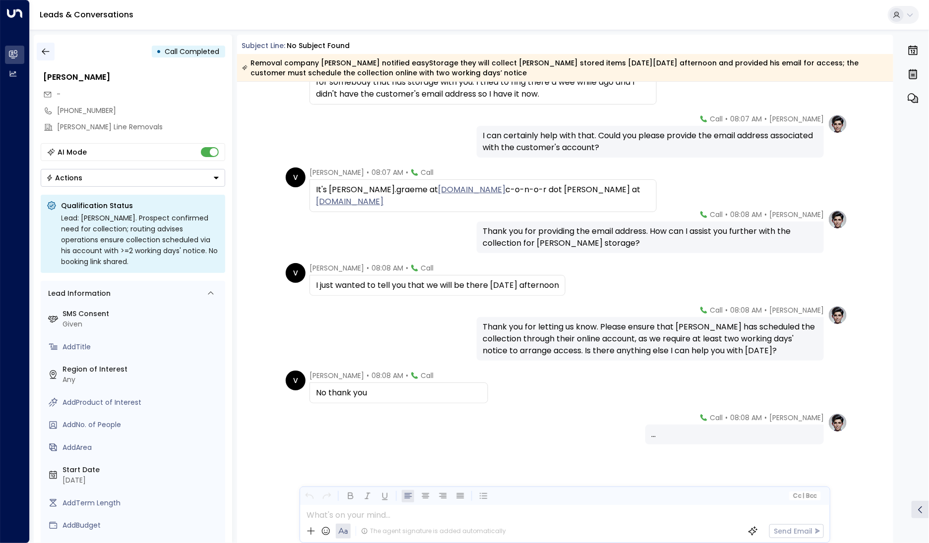
click at [42, 48] on icon "button" at bounding box center [46, 52] width 10 height 10
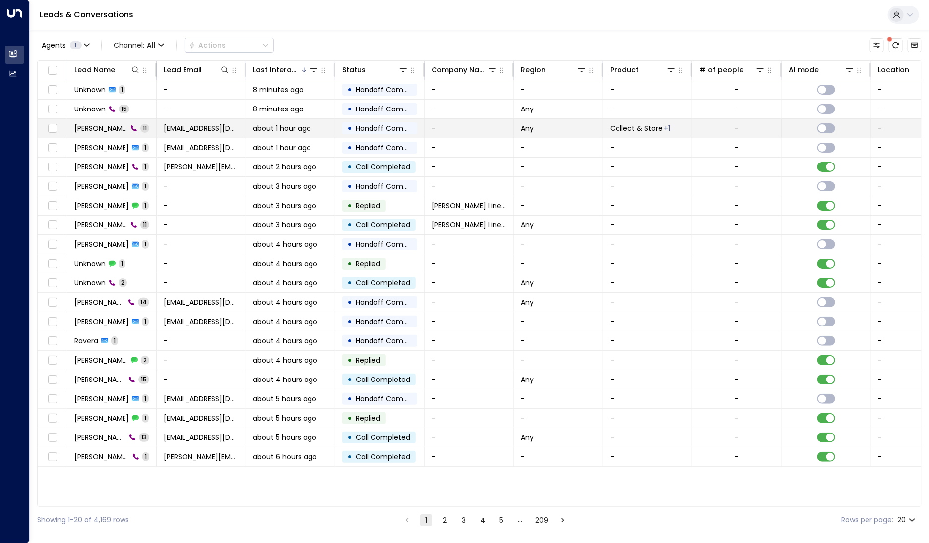
click at [99, 128] on span "[PERSON_NAME]" at bounding box center [100, 128] width 53 height 10
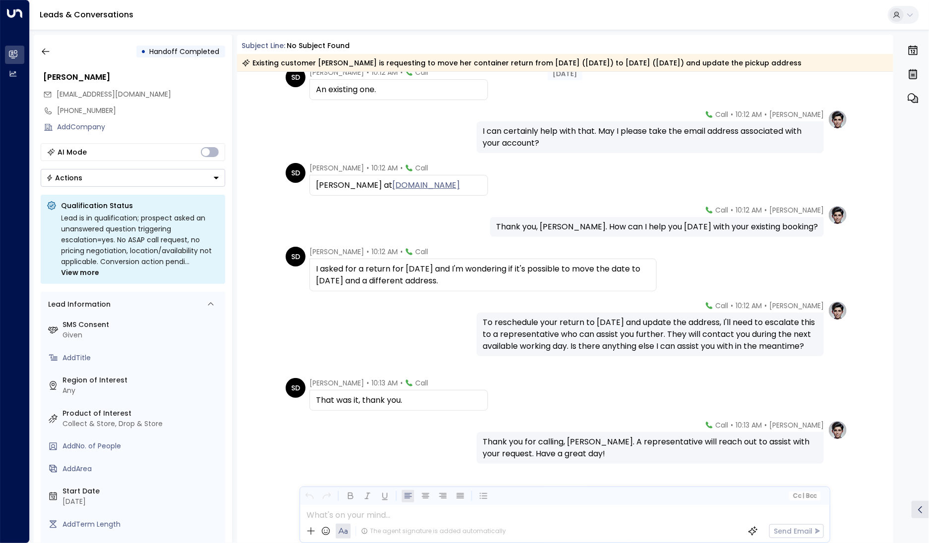
scroll to position [205, 0]
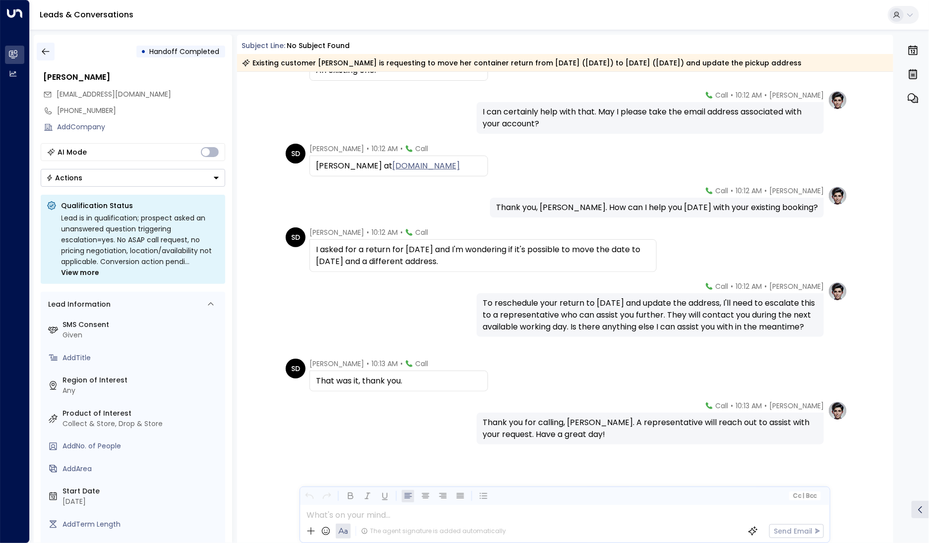
click at [44, 57] on button "button" at bounding box center [46, 52] width 18 height 18
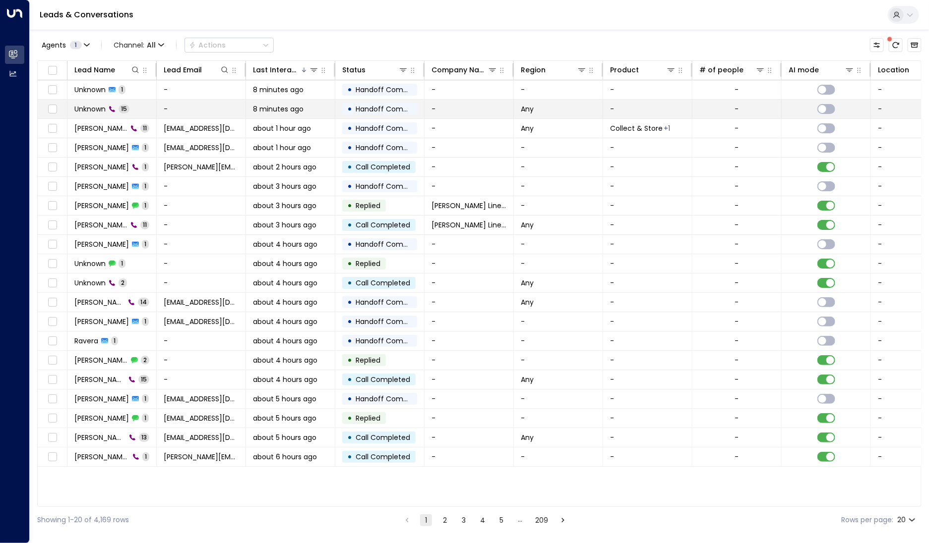
click at [80, 112] on span "Unknown" at bounding box center [89, 109] width 31 height 10
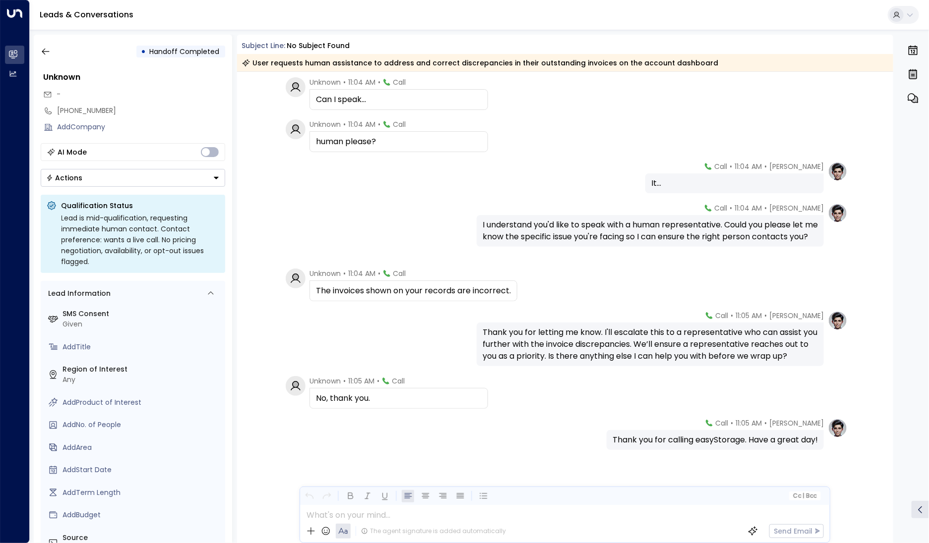
scroll to position [385, 0]
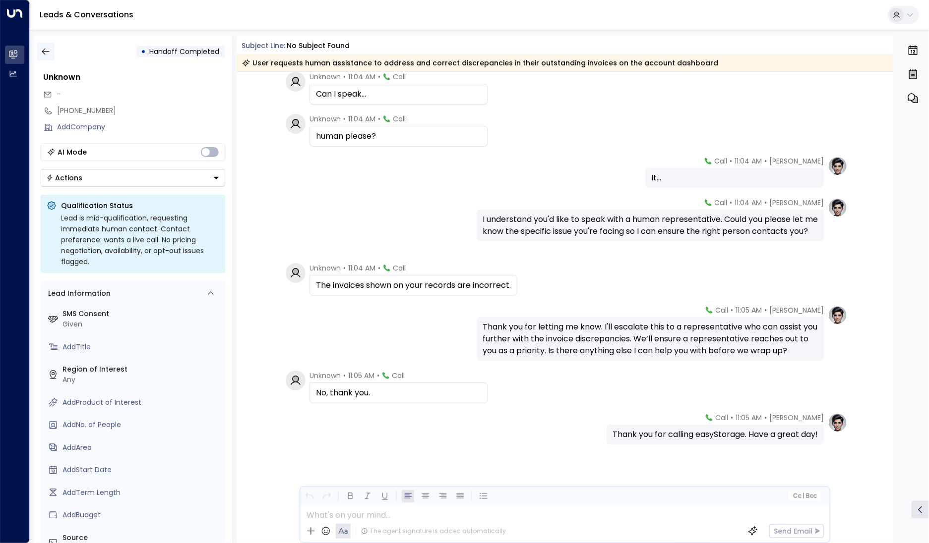
click at [41, 49] on icon "button" at bounding box center [46, 52] width 10 height 10
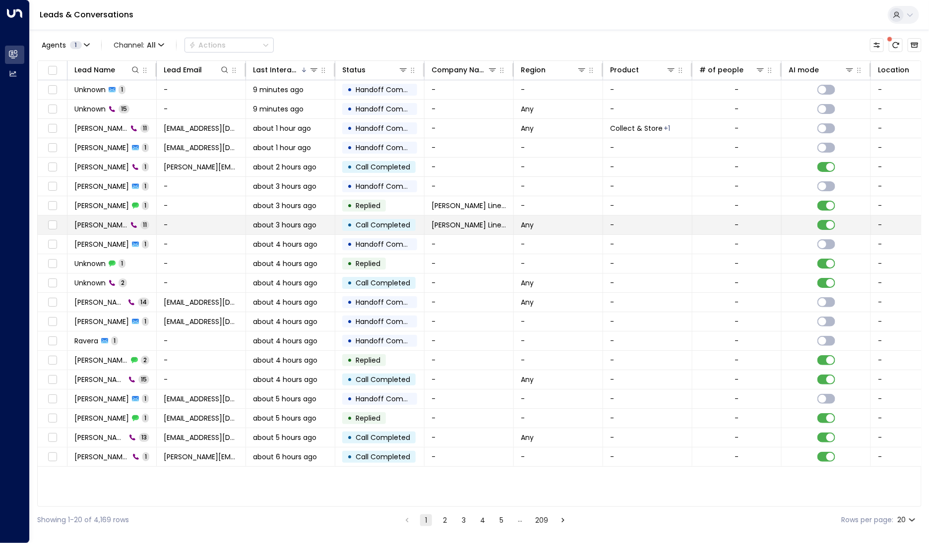
click at [116, 224] on td "[PERSON_NAME] 11" at bounding box center [111, 225] width 89 height 19
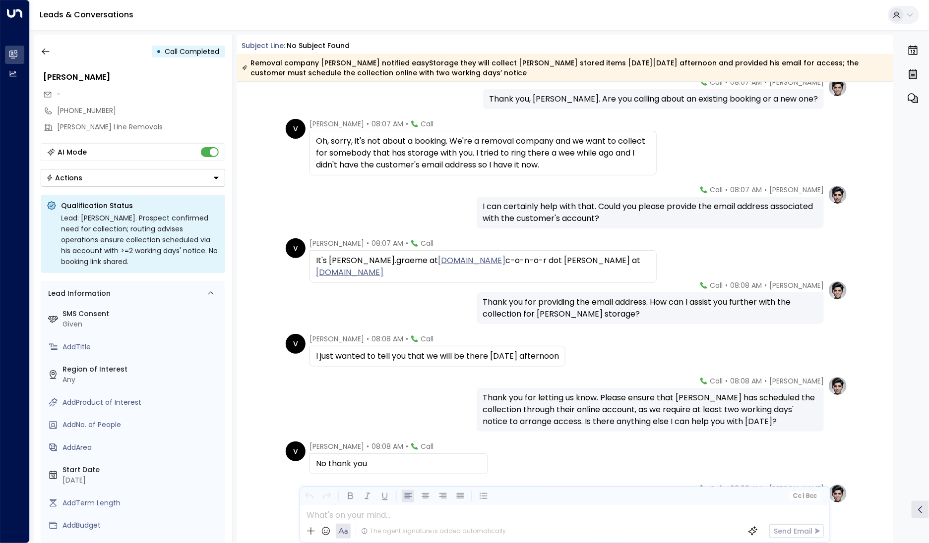
scroll to position [215, 0]
